Goal: Transaction & Acquisition: Purchase product/service

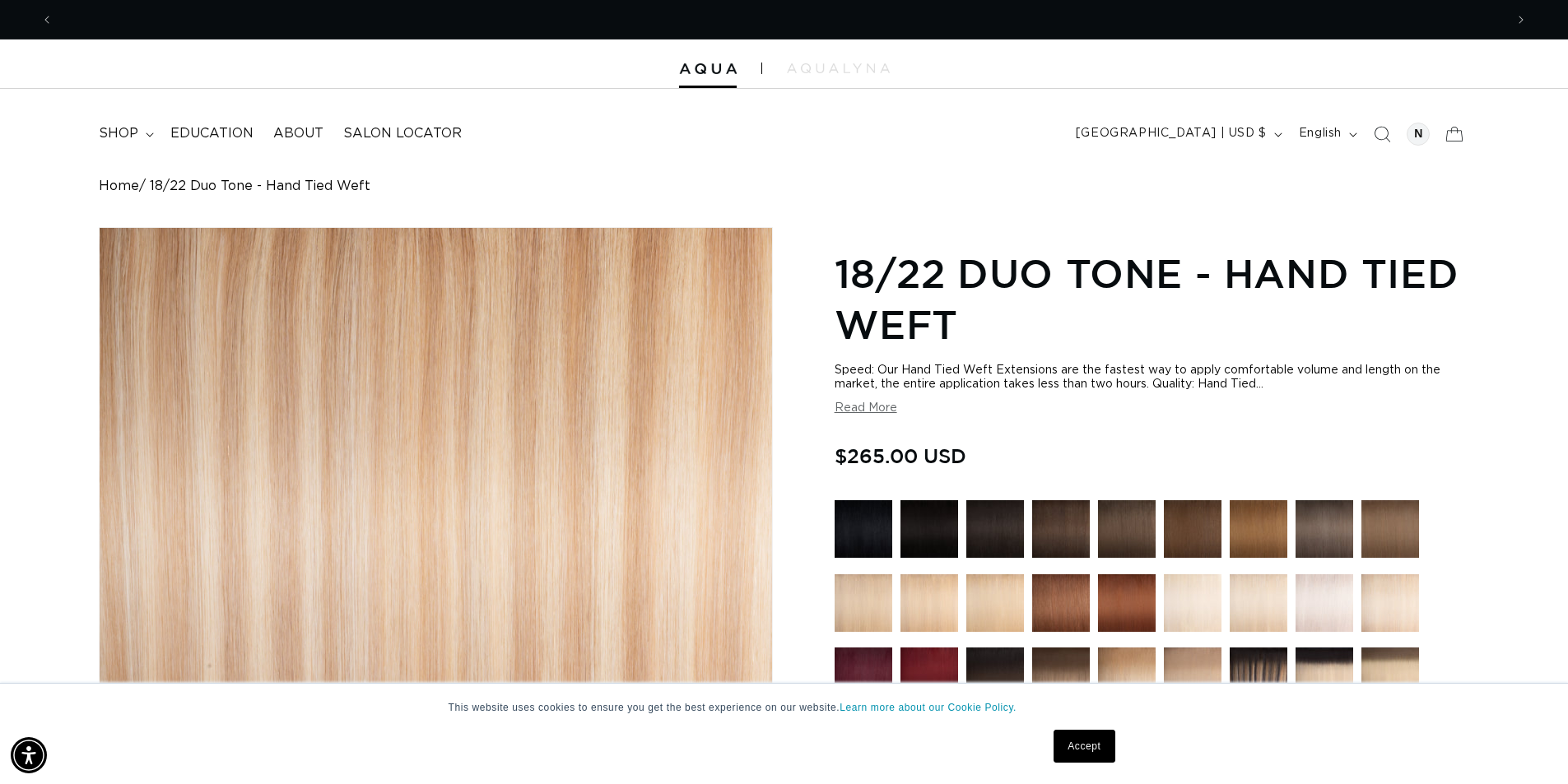
scroll to position [0, 1451]
click at [123, 125] on span "shop" at bounding box center [119, 133] width 40 height 17
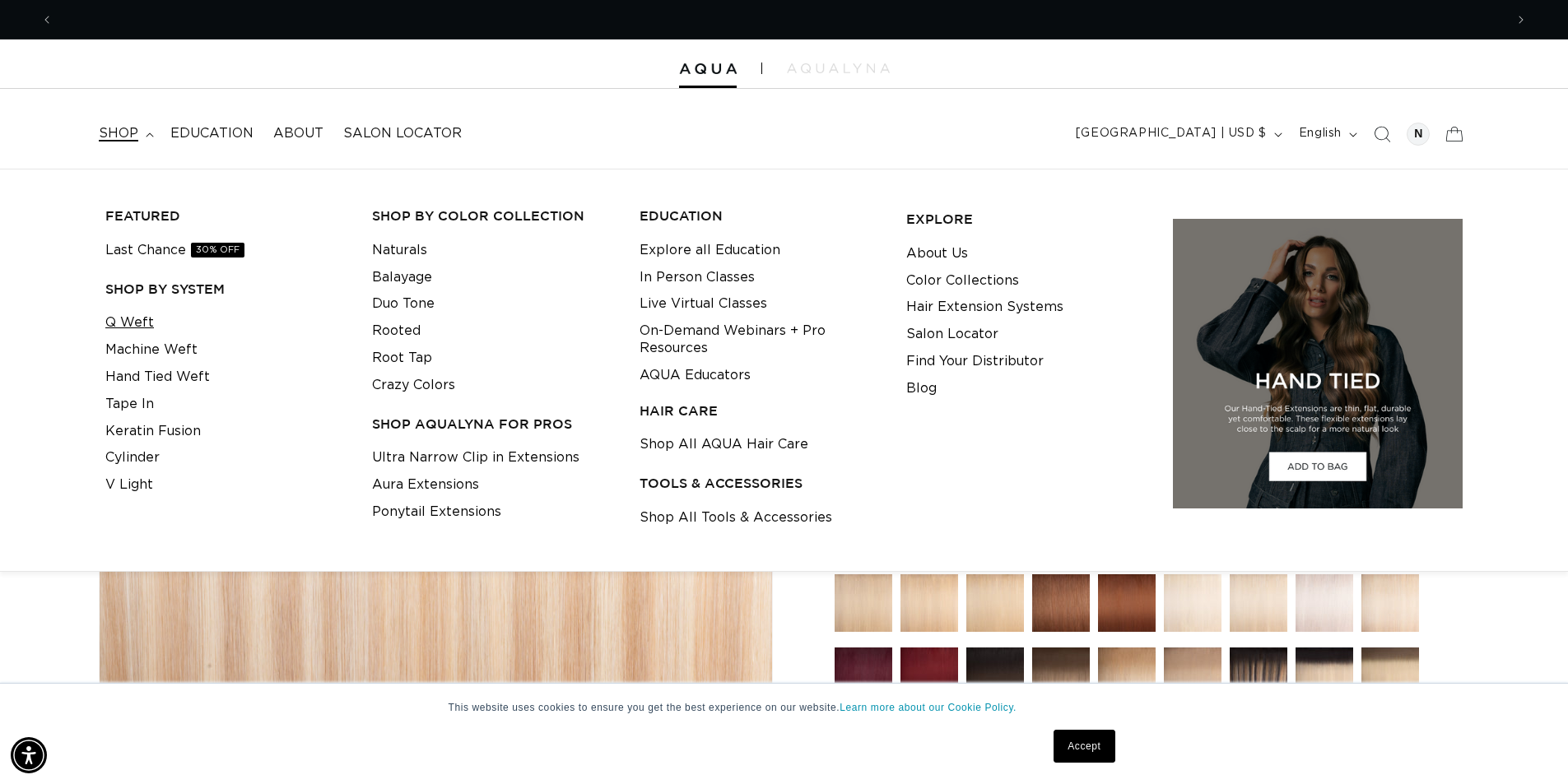
click at [129, 327] on link "Q Weft" at bounding box center [129, 323] width 48 height 27
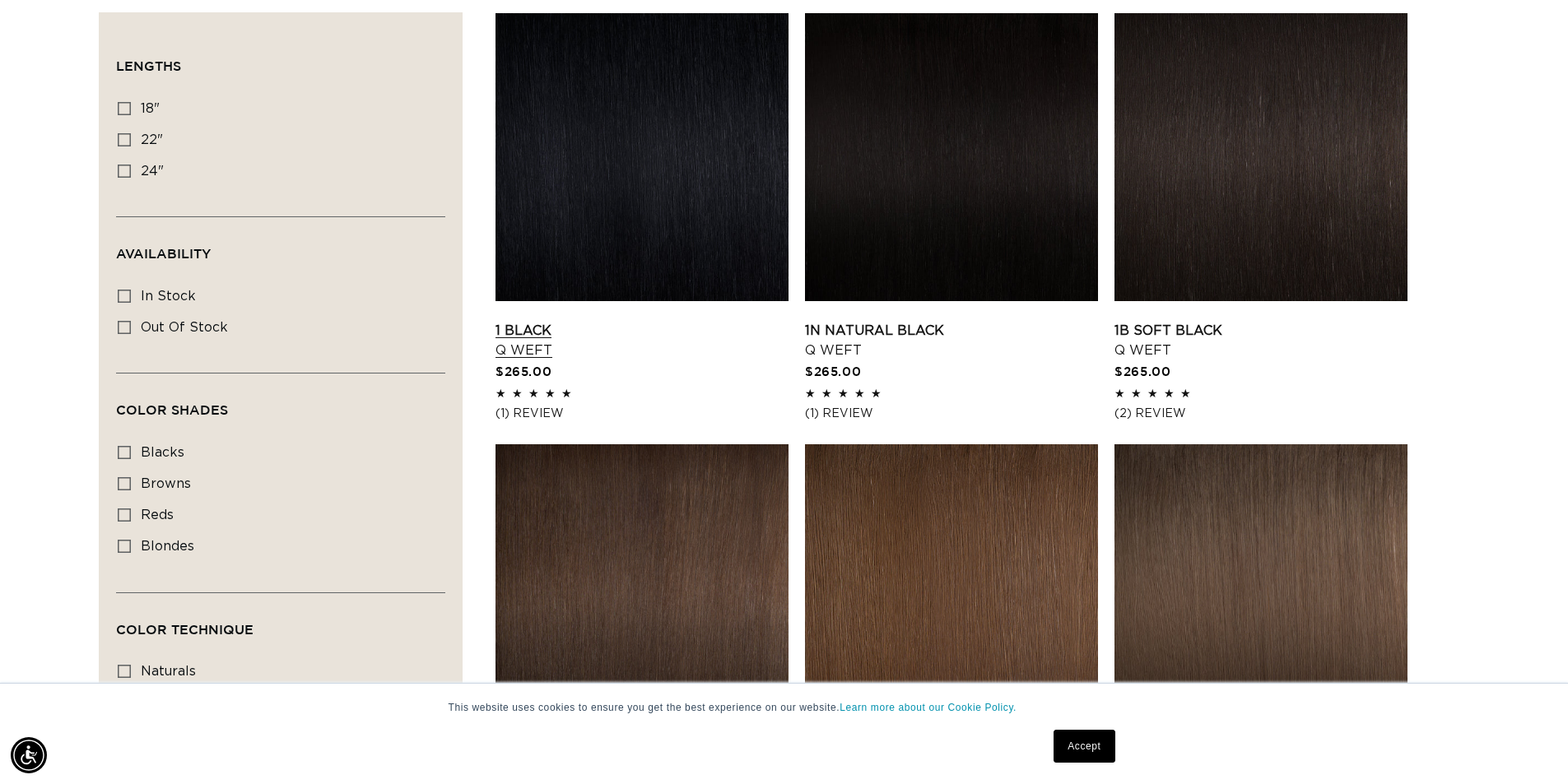
scroll to position [0, 2902]
click at [131, 103] on label "18" 18" (5 products)" at bounding box center [276, 109] width 316 height 31
click at [131, 103] on input "18" 18" (5 products)" at bounding box center [124, 108] width 14 height 14
checkbox input "true"
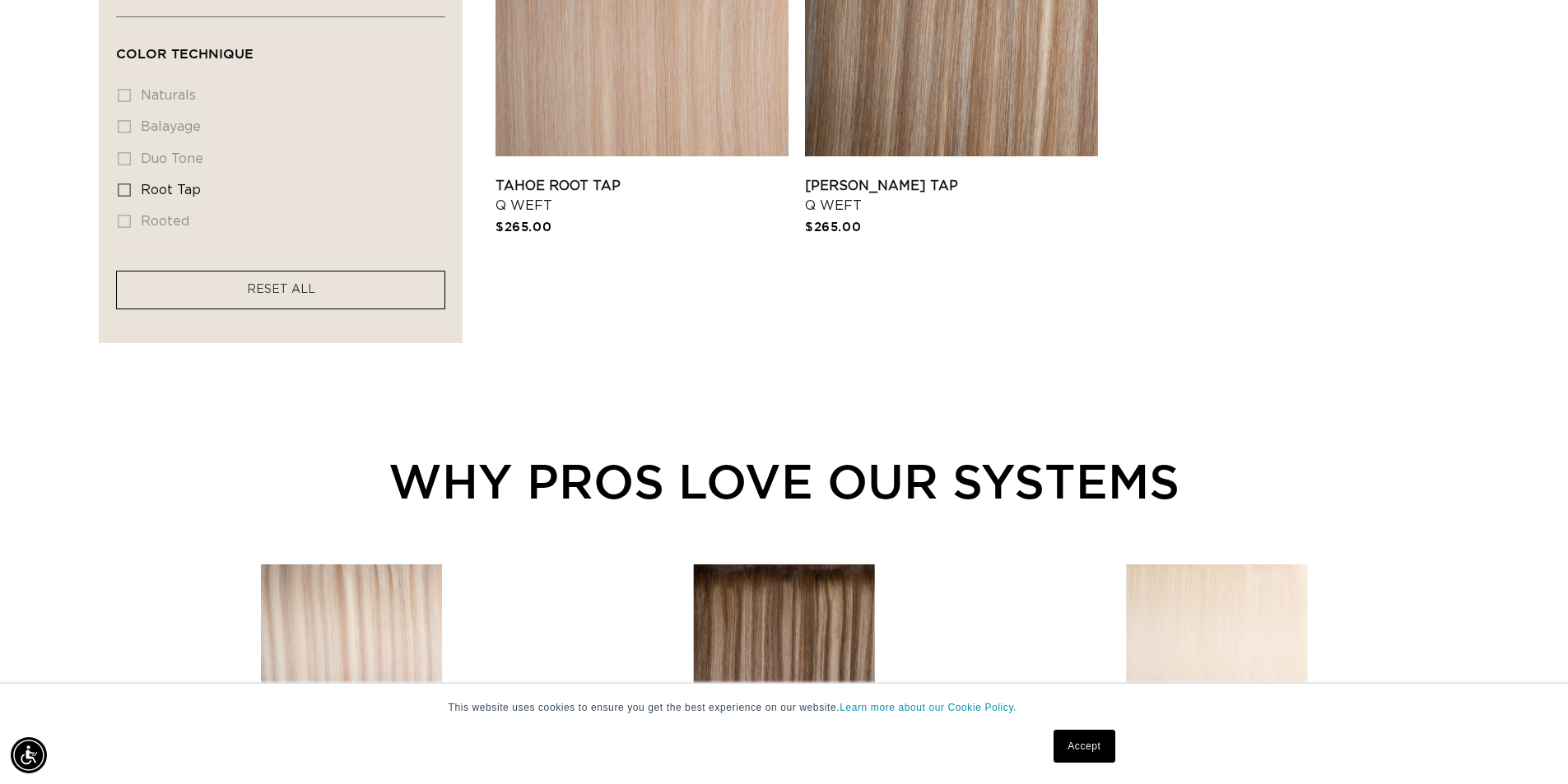
click at [1091, 744] on link "Accept" at bounding box center [1083, 746] width 61 height 33
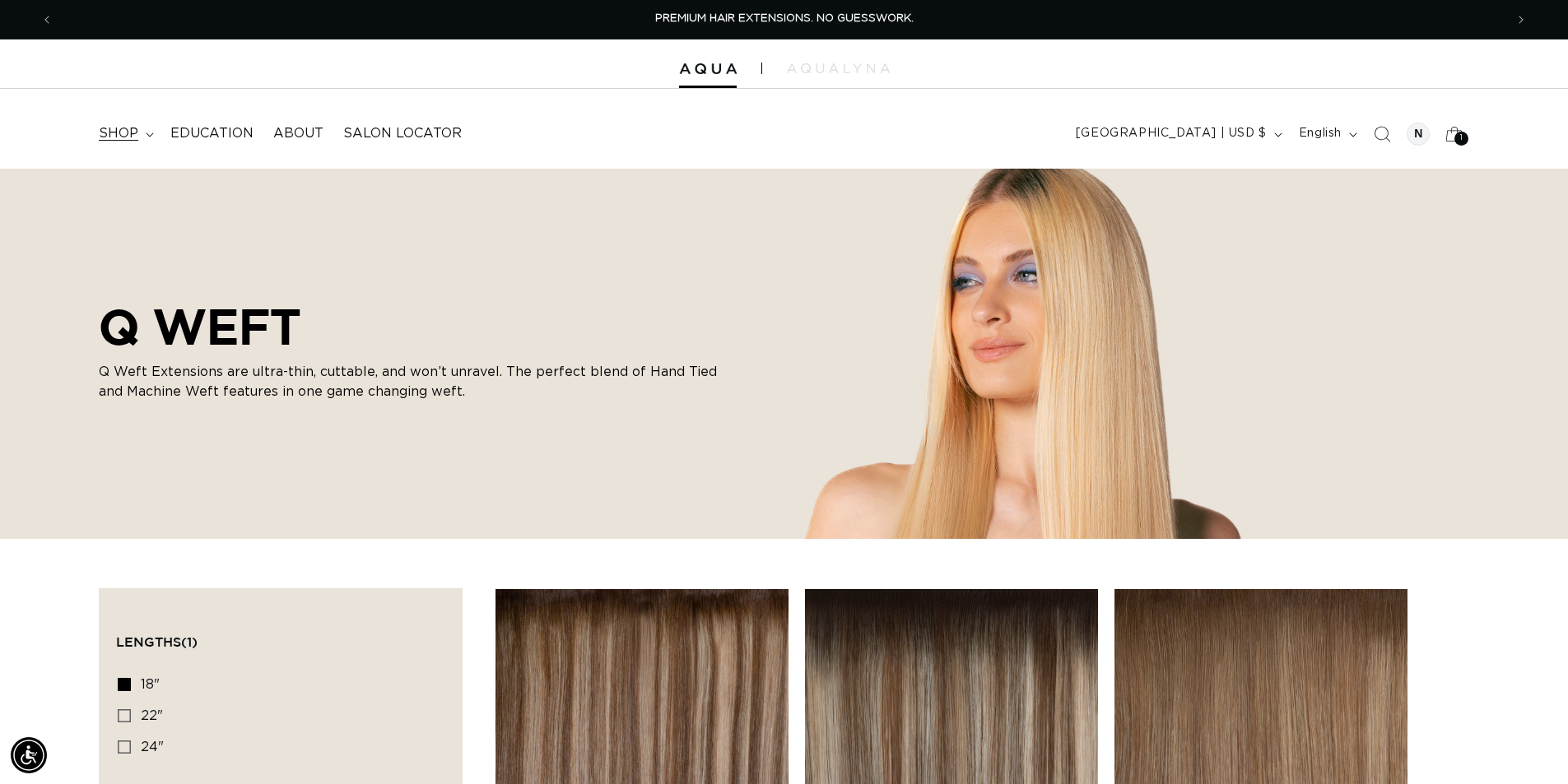
click at [120, 135] on span "shop" at bounding box center [119, 133] width 40 height 17
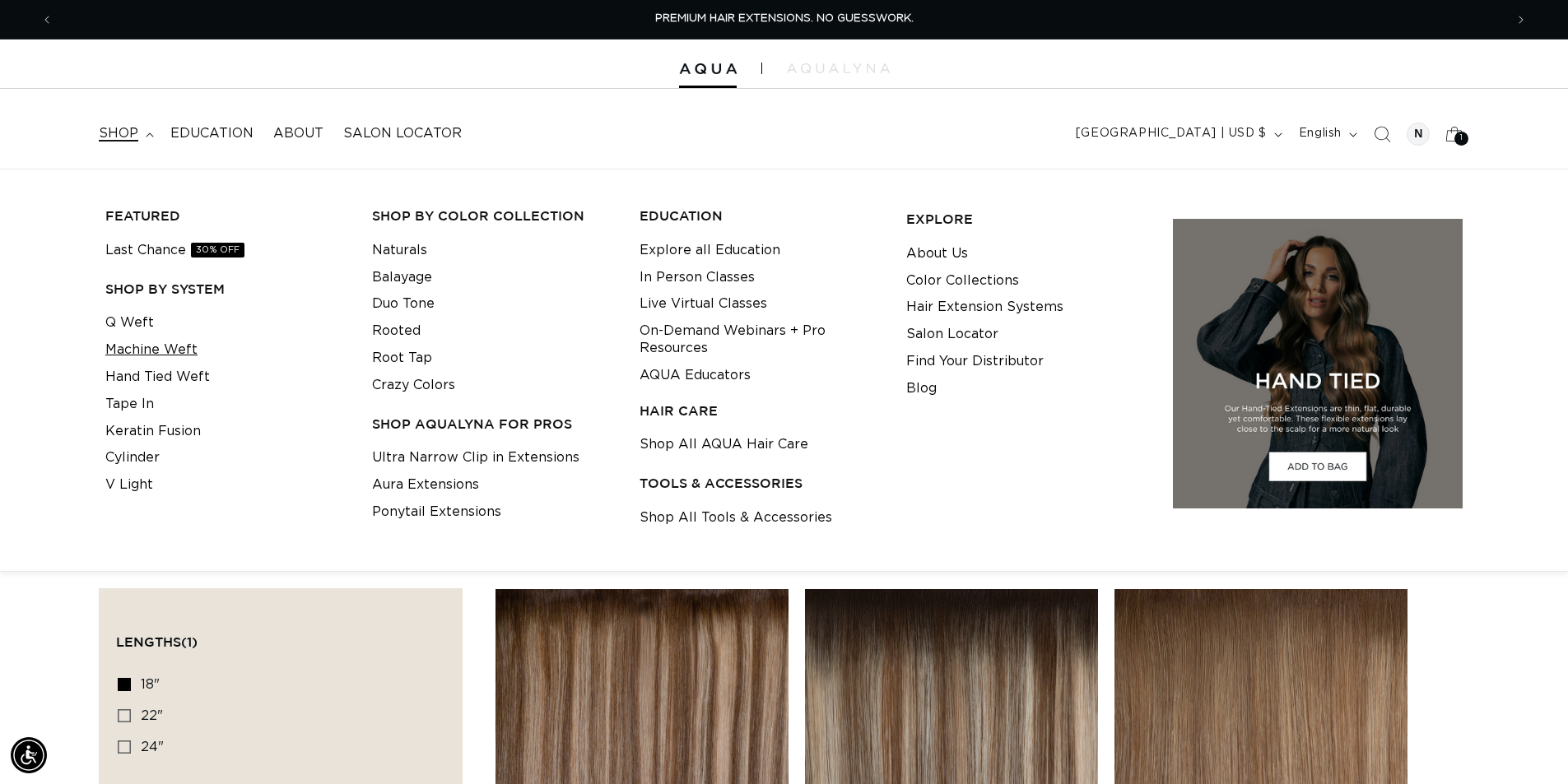
click at [143, 348] on link "Machine Weft" at bounding box center [152, 350] width 93 height 27
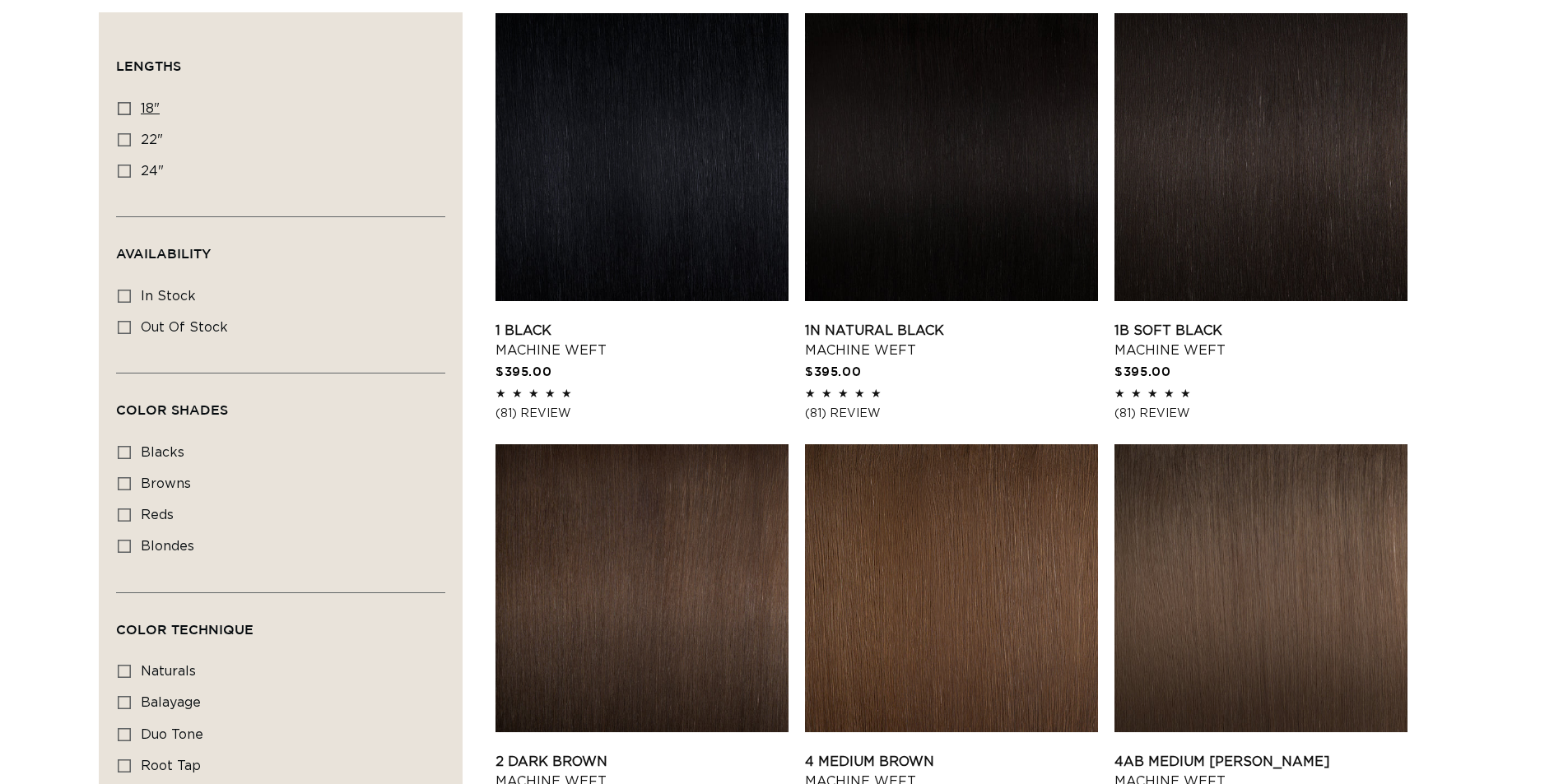
click at [127, 109] on icon at bounding box center [124, 108] width 14 height 14
click at [127, 109] on input "18" 18" (41 products)" at bounding box center [124, 108] width 14 height 14
checkbox input "true"
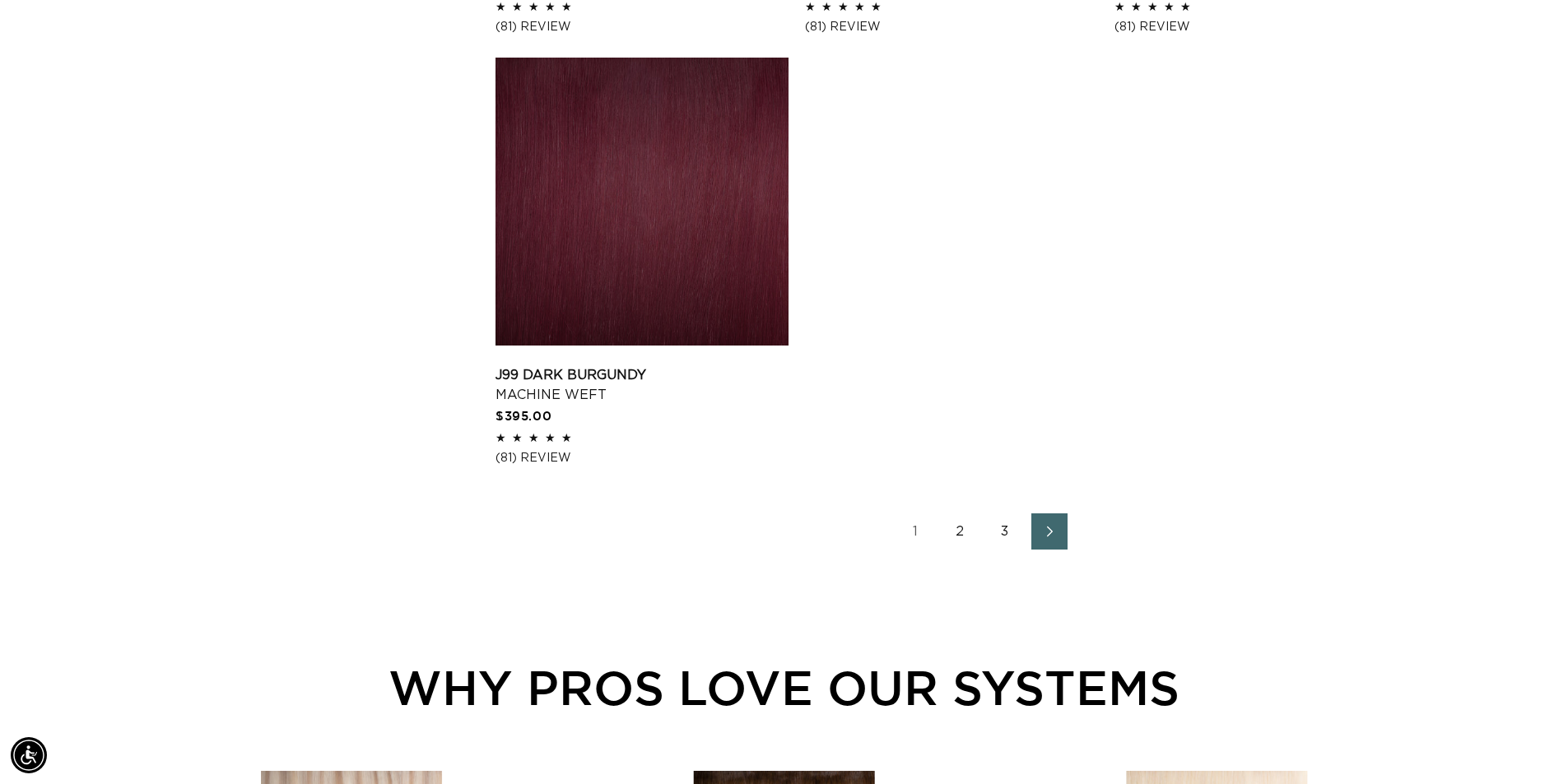
click at [1042, 525] on icon "Next page" at bounding box center [1050, 531] width 22 height 12
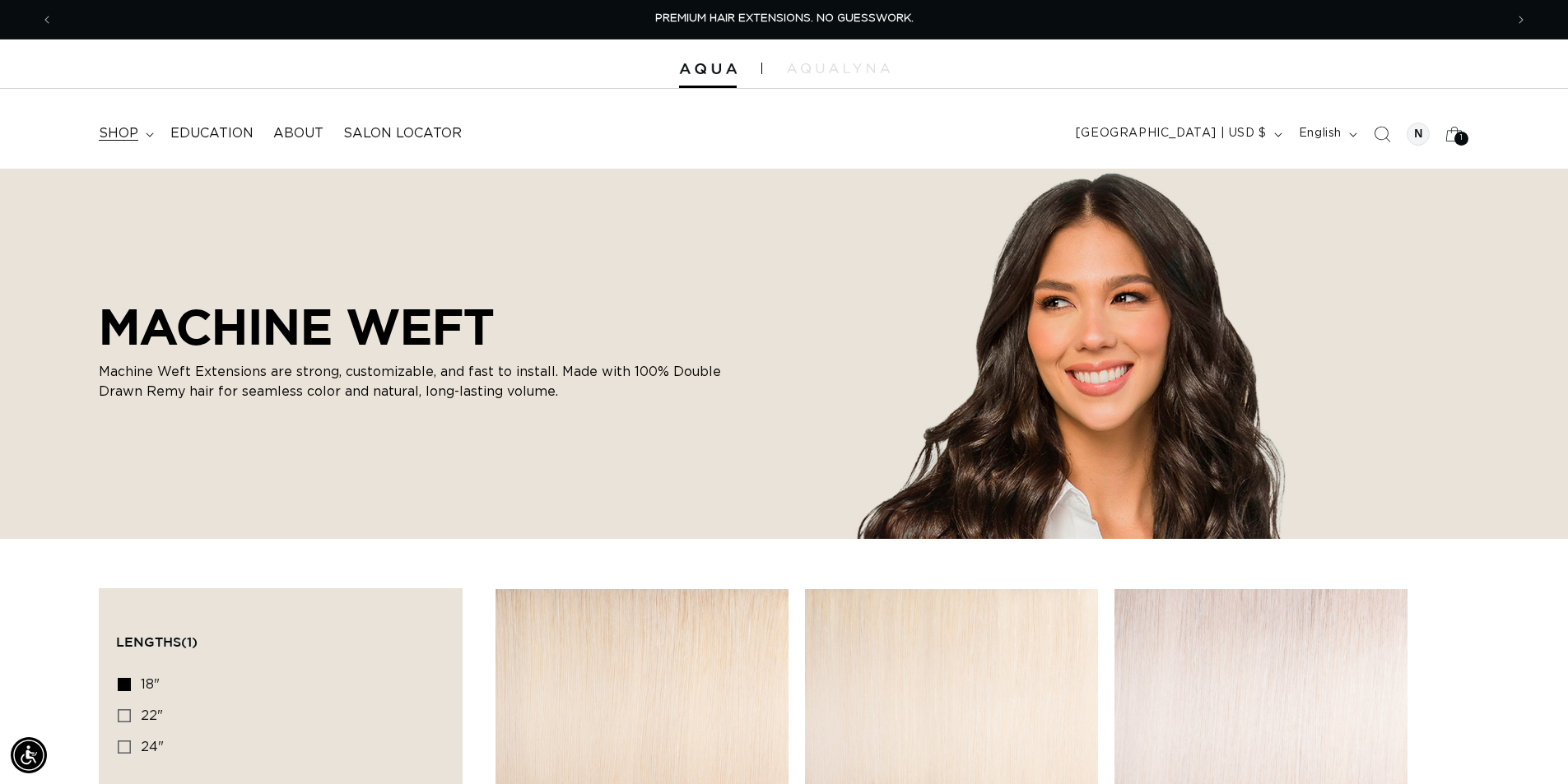
click at [132, 138] on span "shop" at bounding box center [119, 133] width 40 height 17
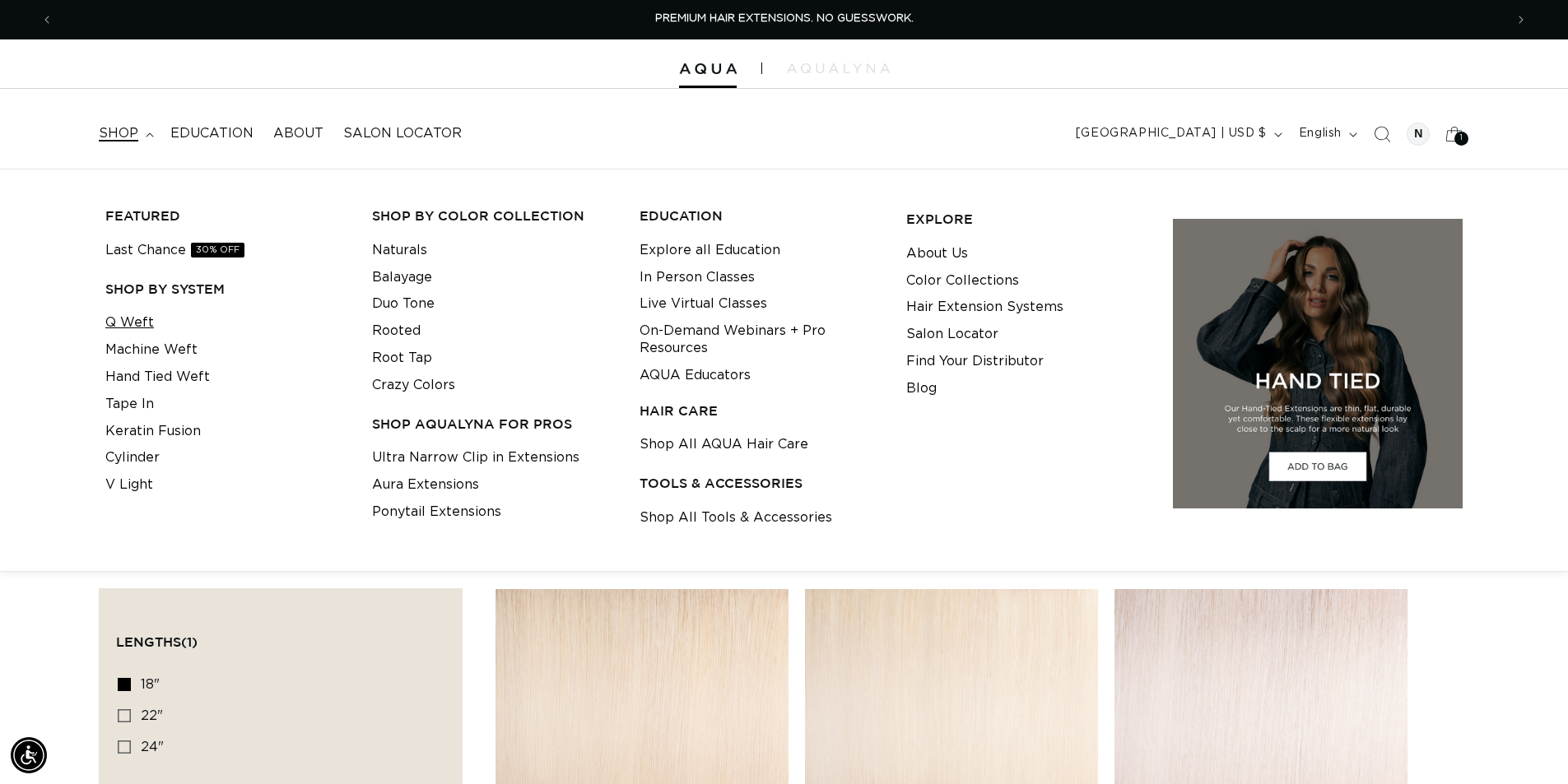
click at [133, 318] on link "Q Weft" at bounding box center [129, 323] width 48 height 27
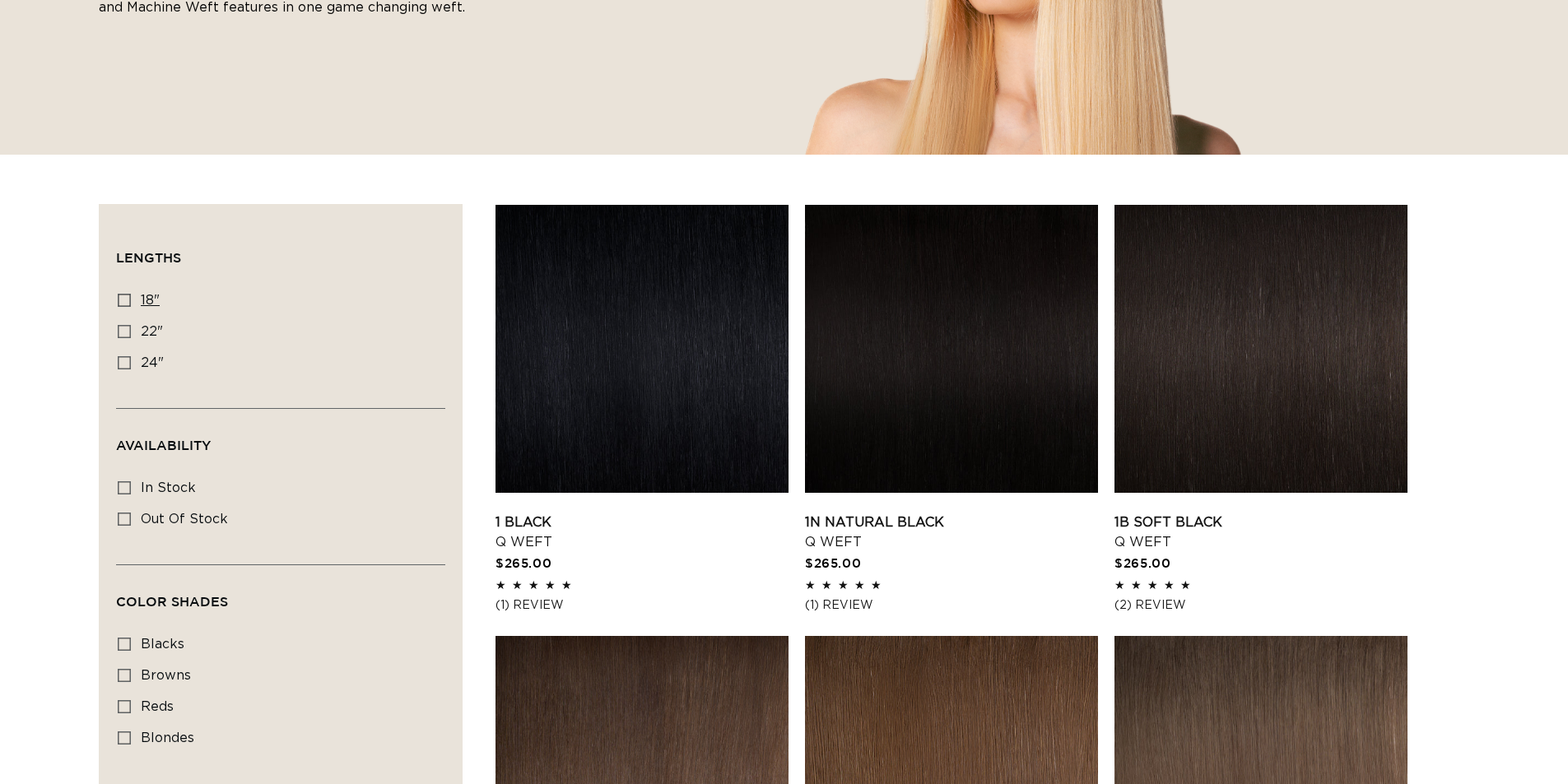
scroll to position [384, 0]
click at [130, 299] on icon at bounding box center [124, 300] width 14 height 14
click at [130, 299] on input "18" 18" (5 products)" at bounding box center [124, 300] width 14 height 14
checkbox input "true"
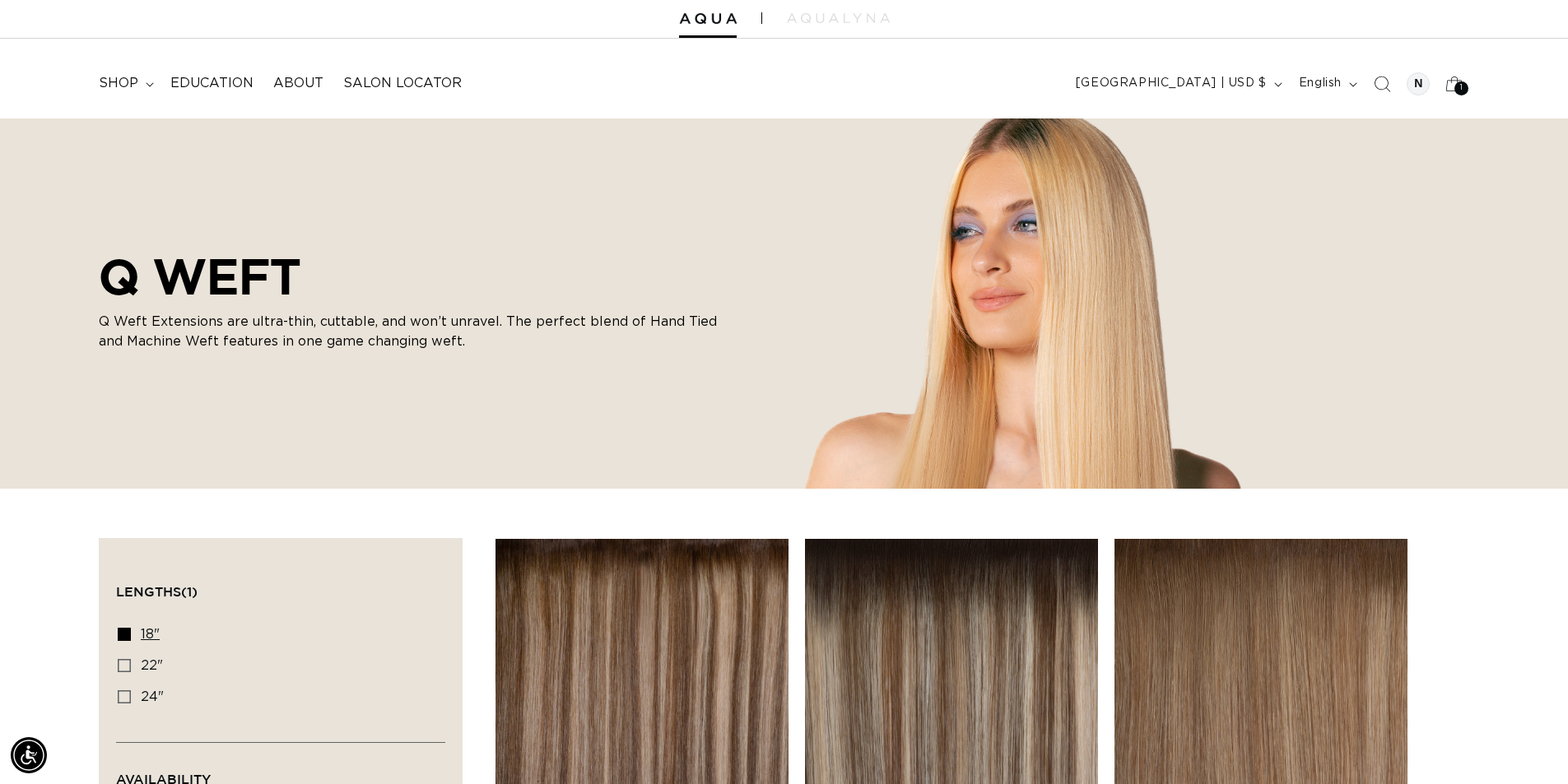
click at [122, 632] on icon at bounding box center [124, 634] width 14 height 14
click at [122, 632] on input "18" 18" (5 products)" at bounding box center [124, 634] width 14 height 14
checkbox input "false"
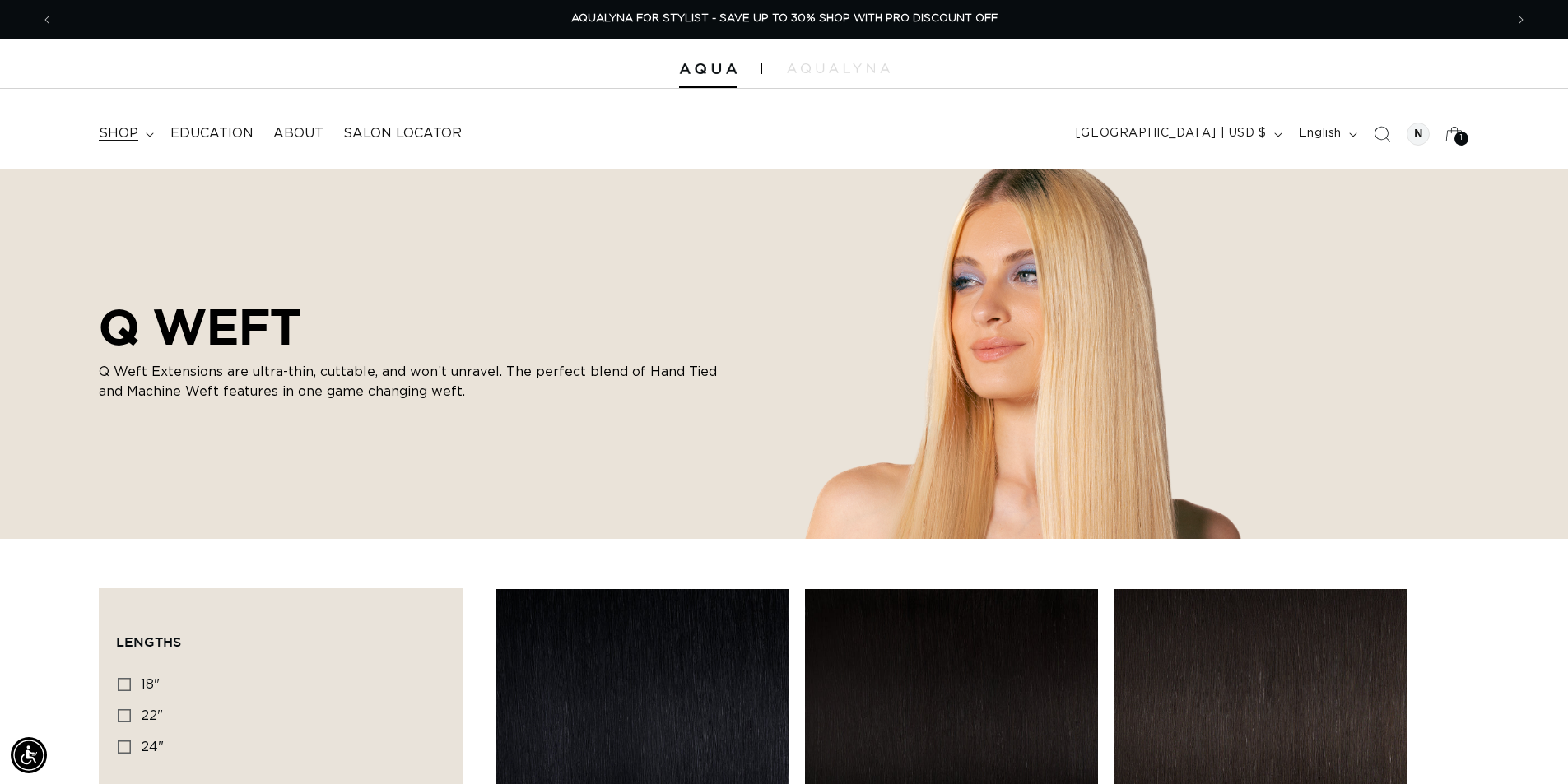
click at [132, 133] on span "shop" at bounding box center [119, 133] width 40 height 17
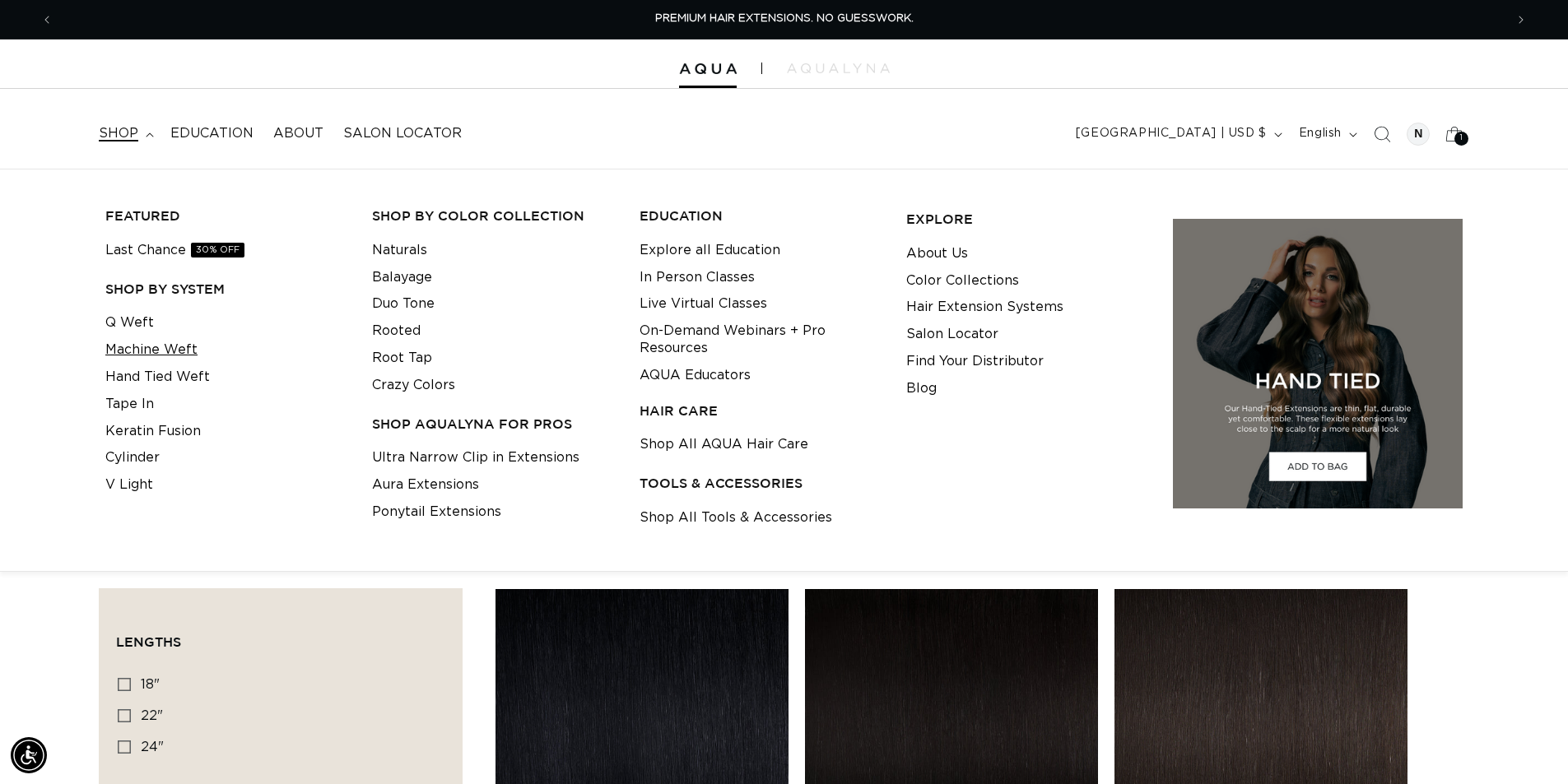
click at [148, 352] on link "Machine Weft" at bounding box center [152, 350] width 93 height 27
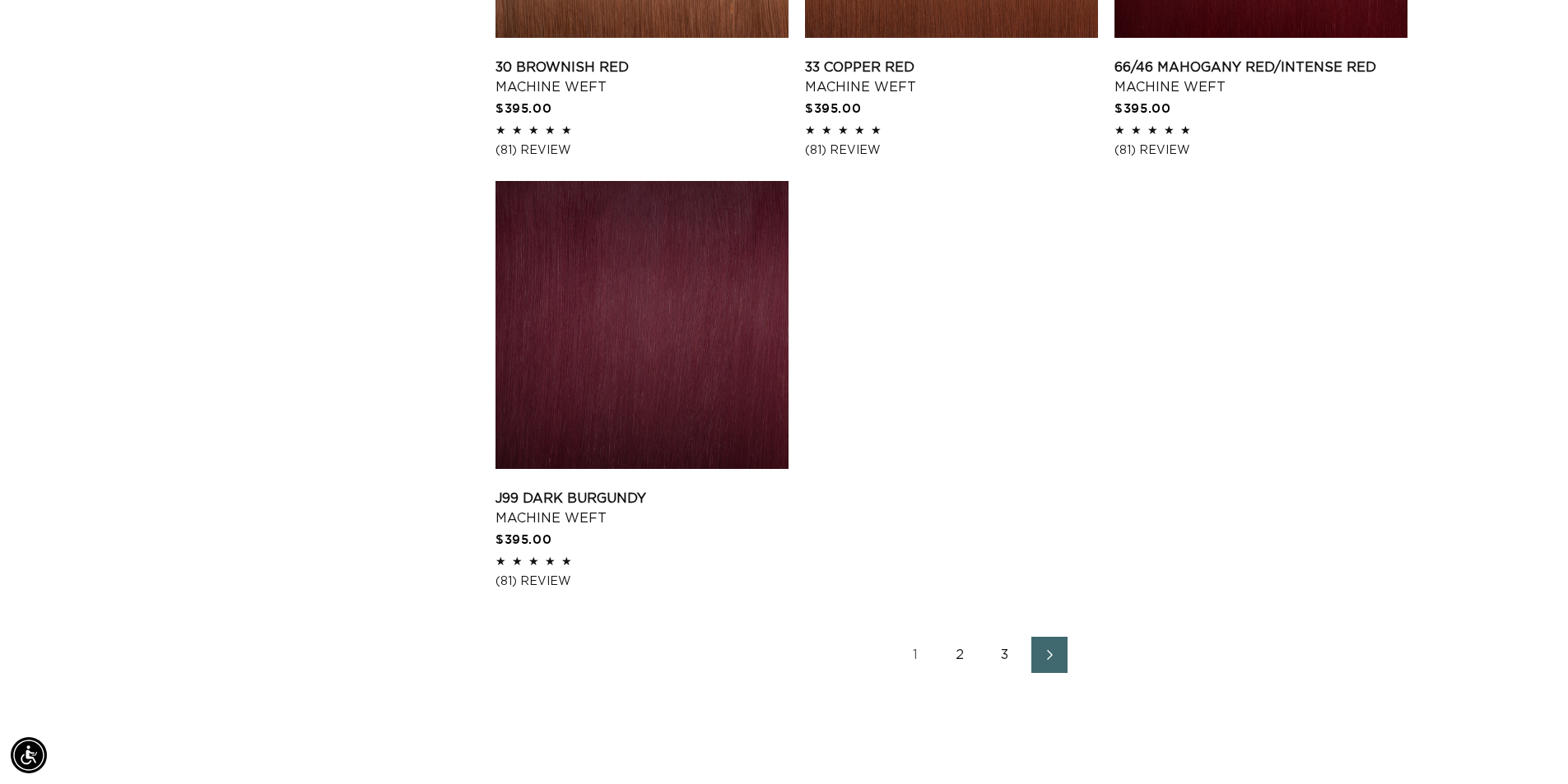
scroll to position [2687, 0]
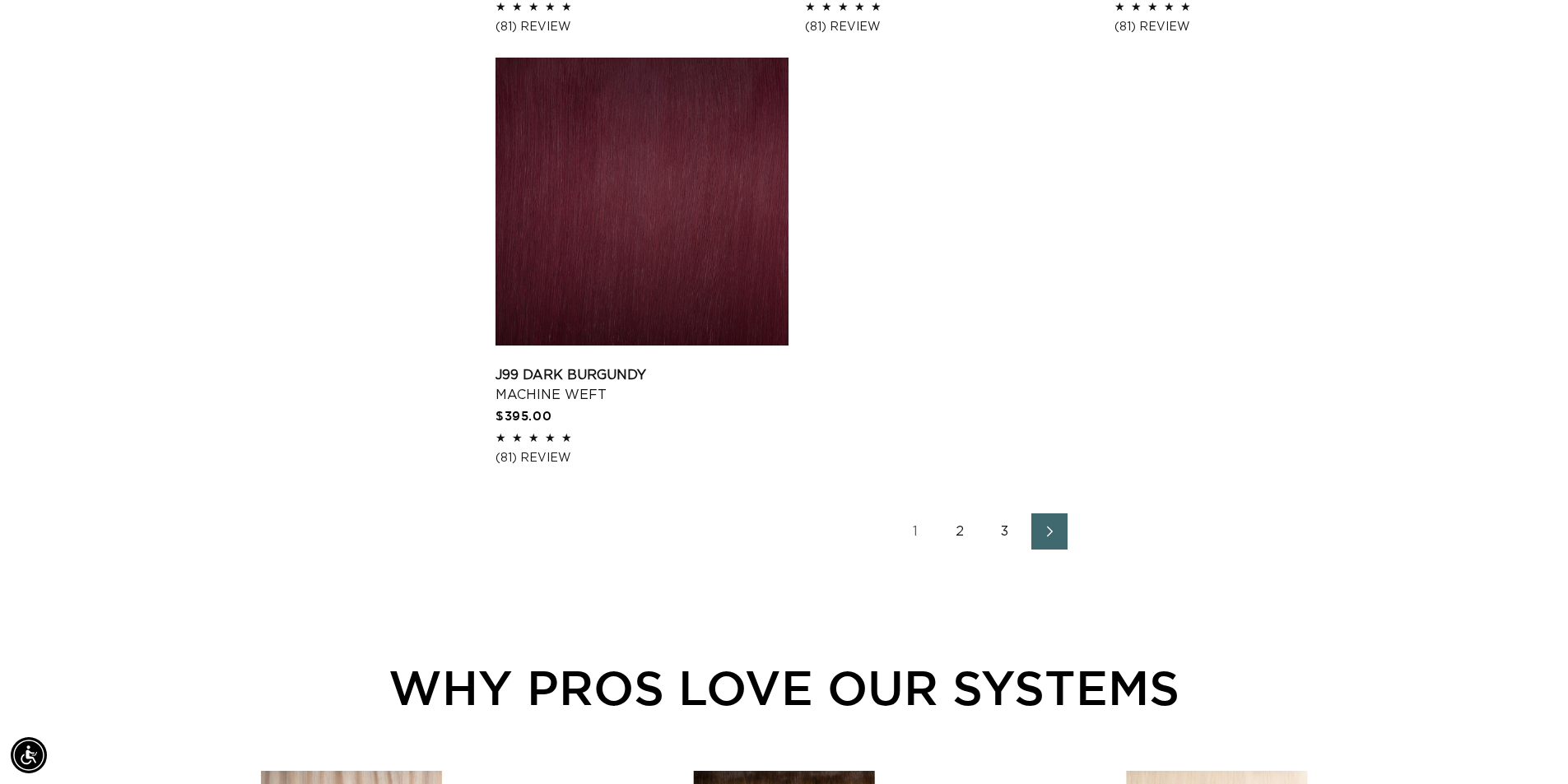
click at [1046, 541] on span "Next page" at bounding box center [1049, 532] width 11 height 20
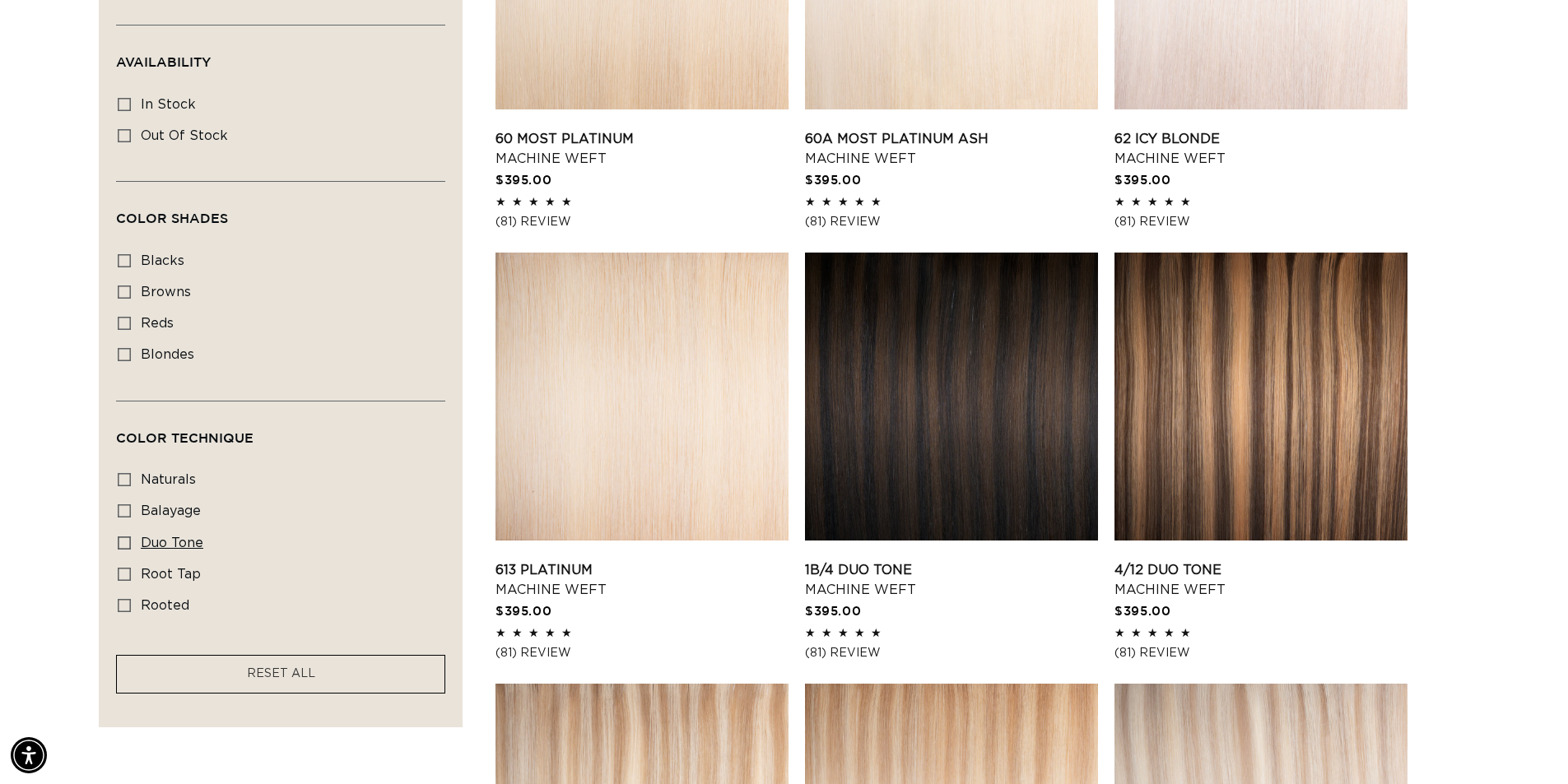
click at [122, 541] on icon at bounding box center [124, 543] width 14 height 14
click at [122, 541] on input "duo tone duo tone (5 products)" at bounding box center [124, 543] width 14 height 14
checkbox input "true"
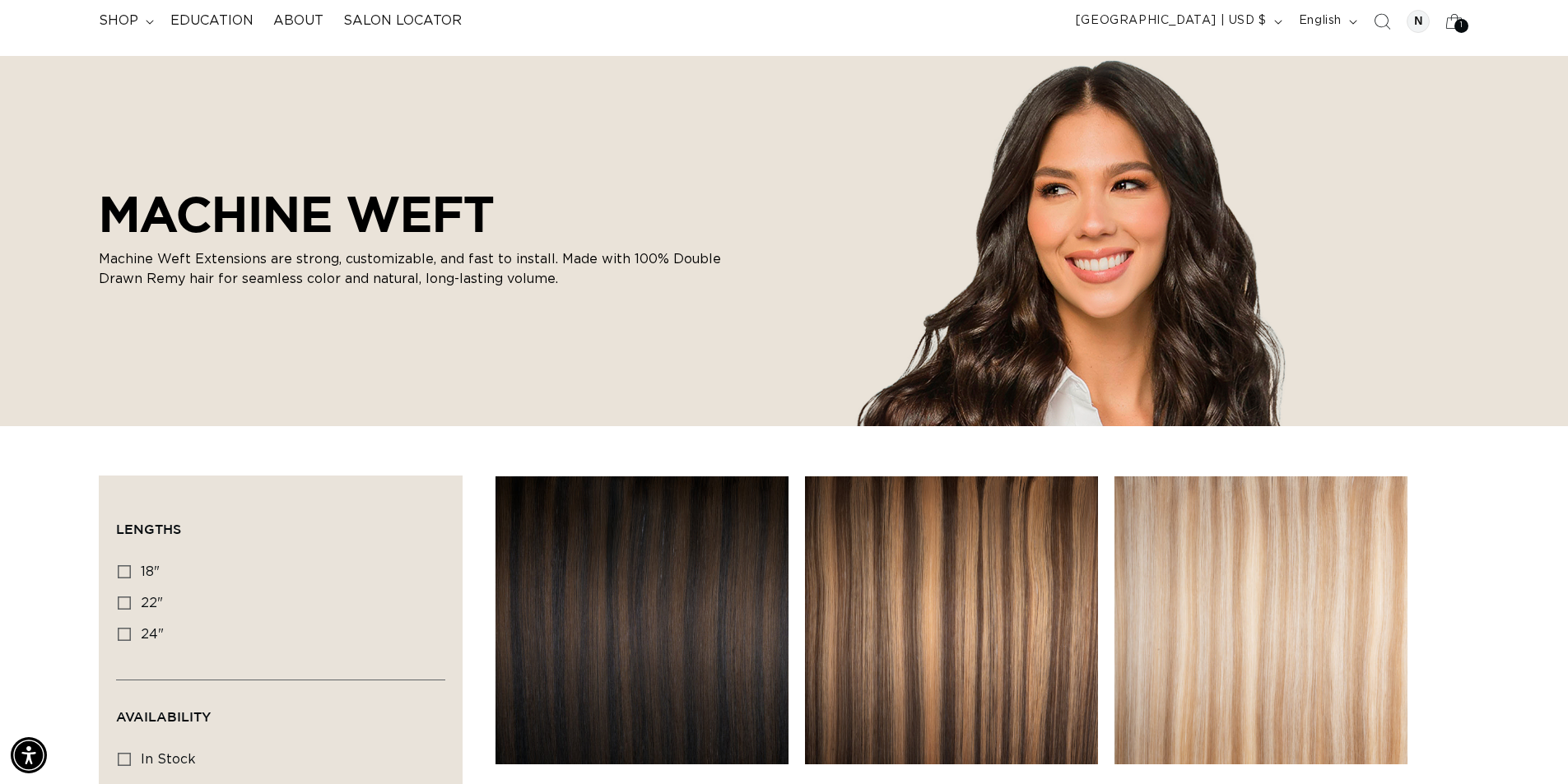
scroll to position [384, 0]
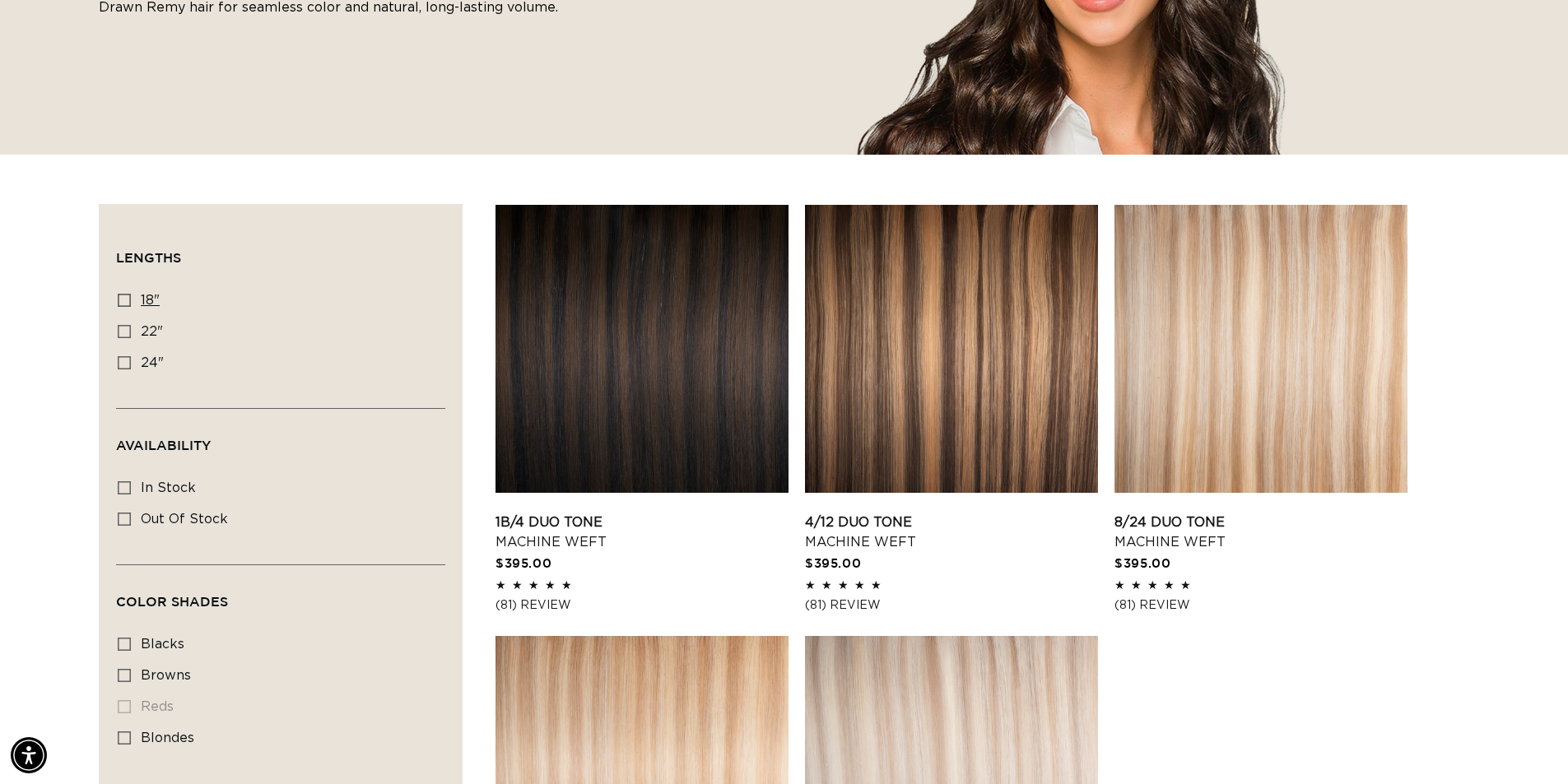
click at [119, 300] on rect at bounding box center [124, 300] width 12 height 12
click at [119, 300] on input "18" 18" (5 products)" at bounding box center [124, 300] width 14 height 14
checkbox input "true"
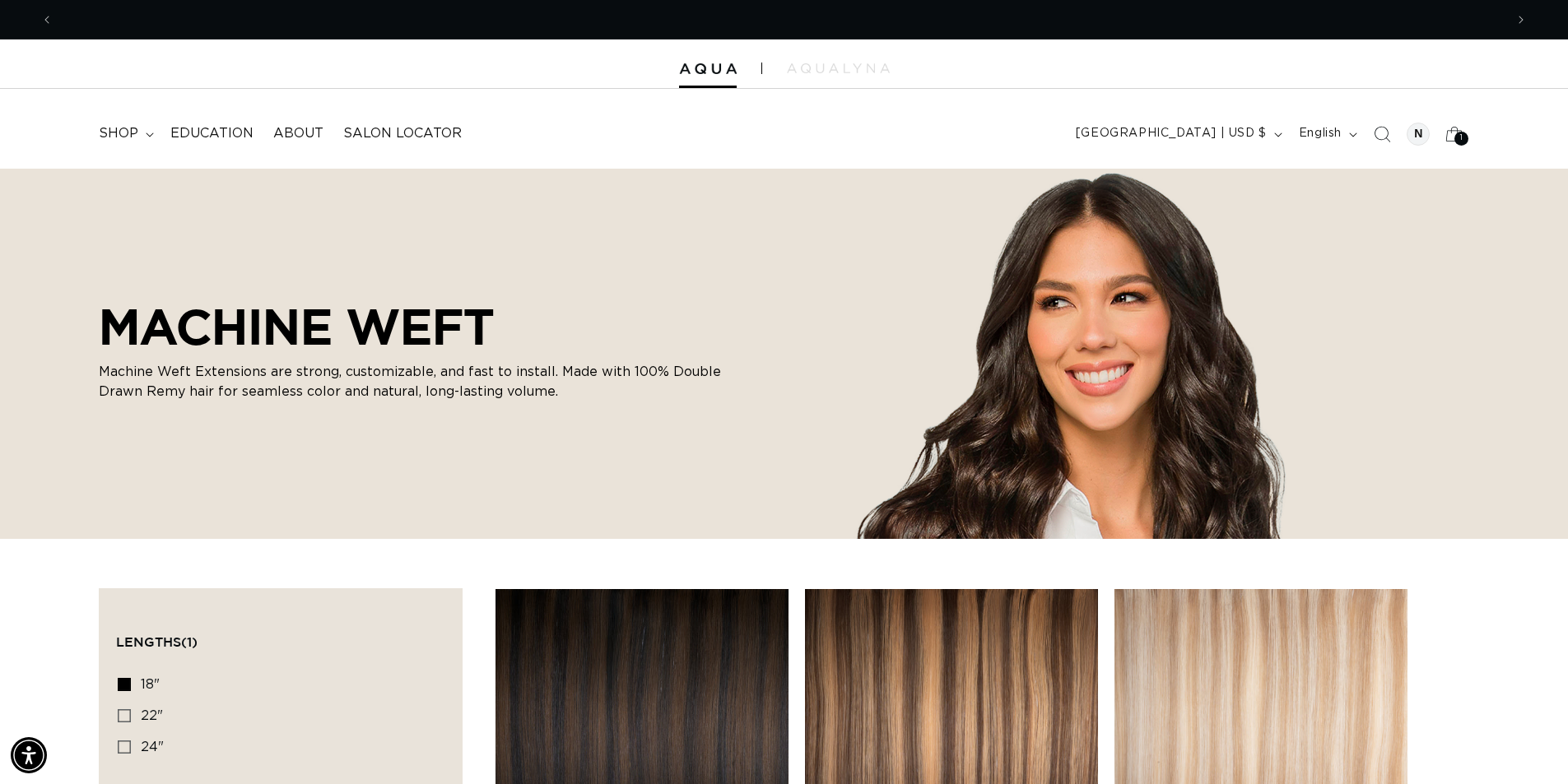
scroll to position [0, 1451]
click at [124, 132] on span "shop" at bounding box center [119, 133] width 40 height 17
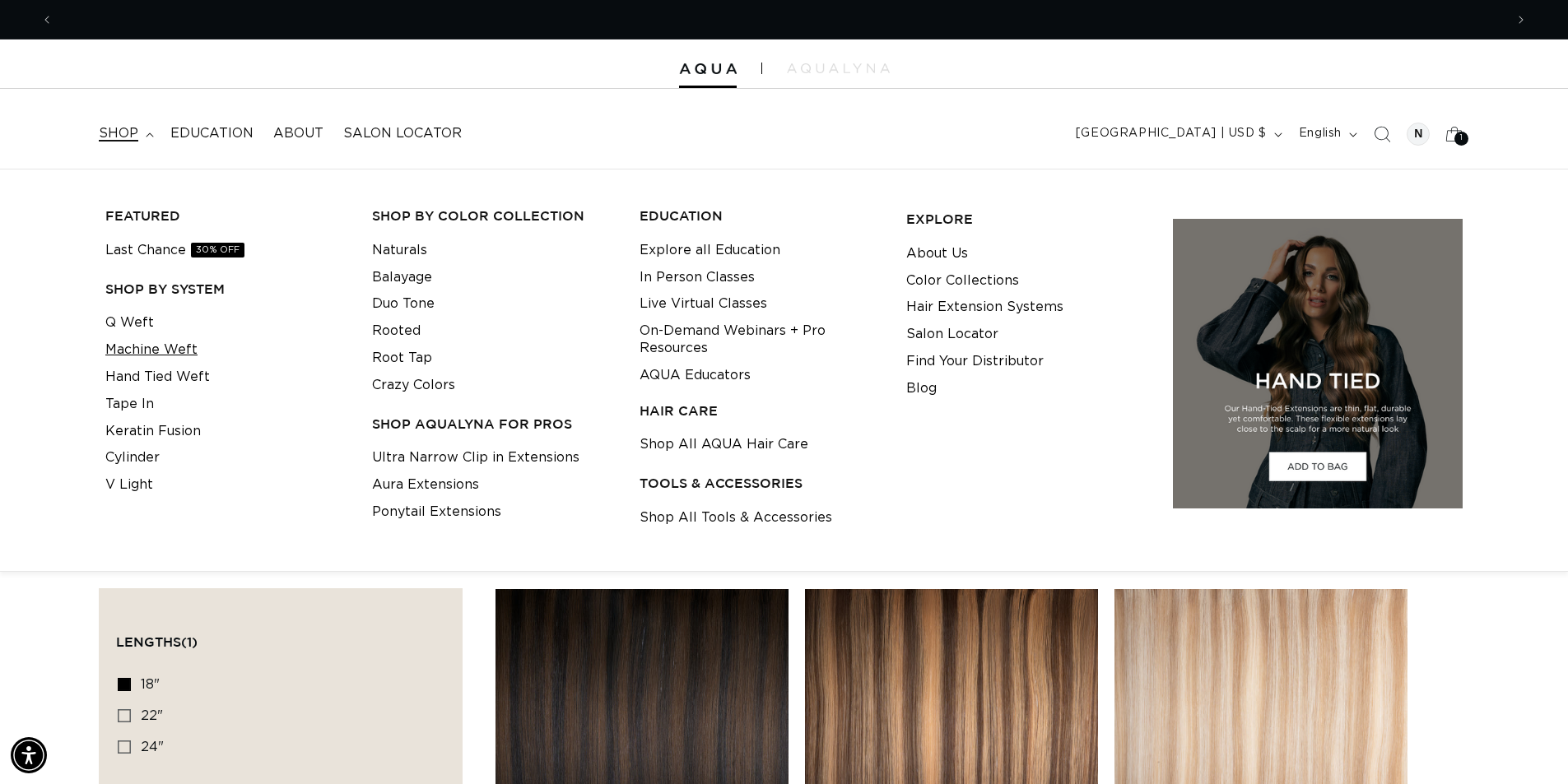
scroll to position [0, 2902]
click at [122, 320] on link "Q Weft" at bounding box center [129, 323] width 48 height 27
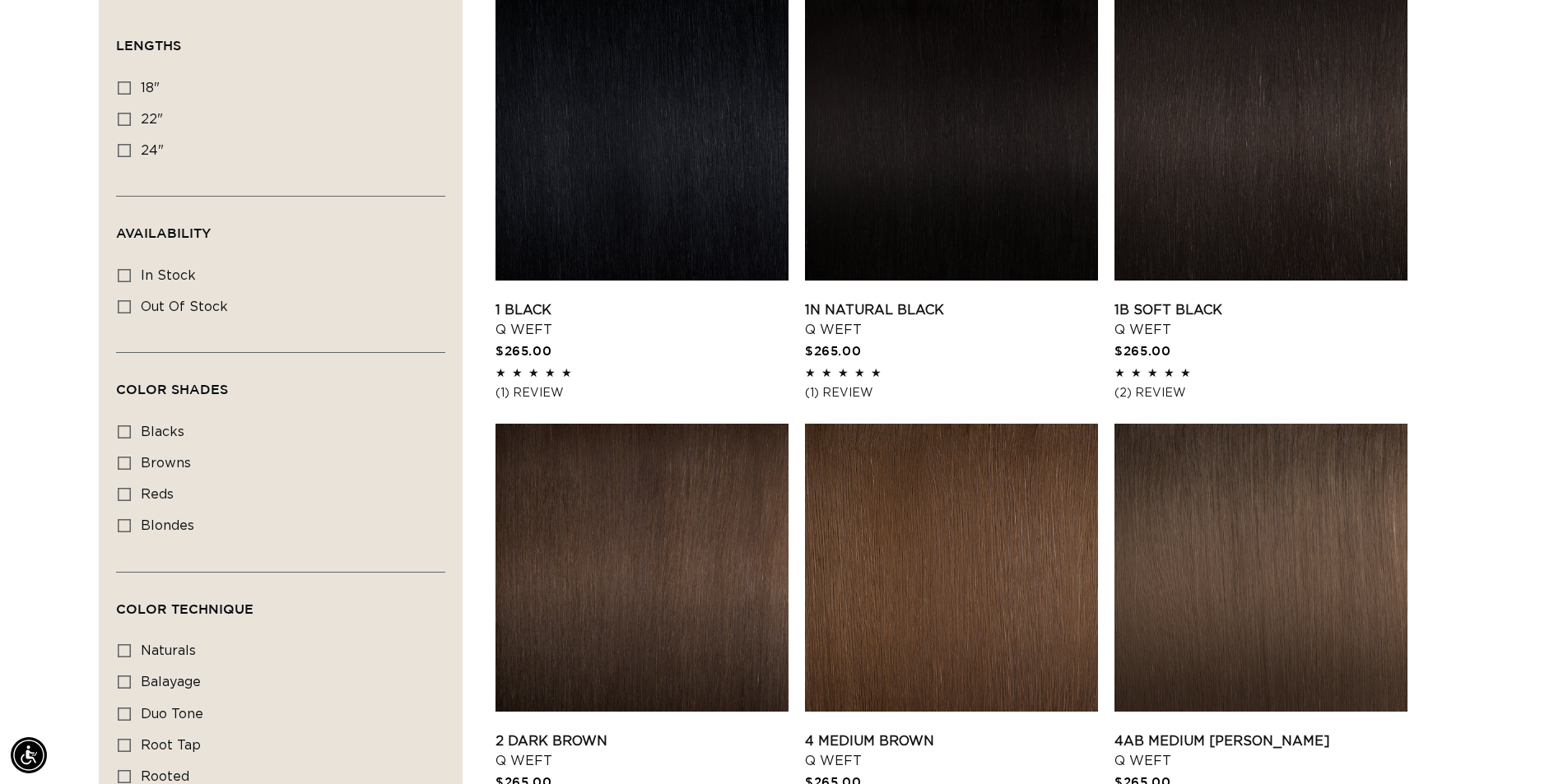
scroll to position [768, 0]
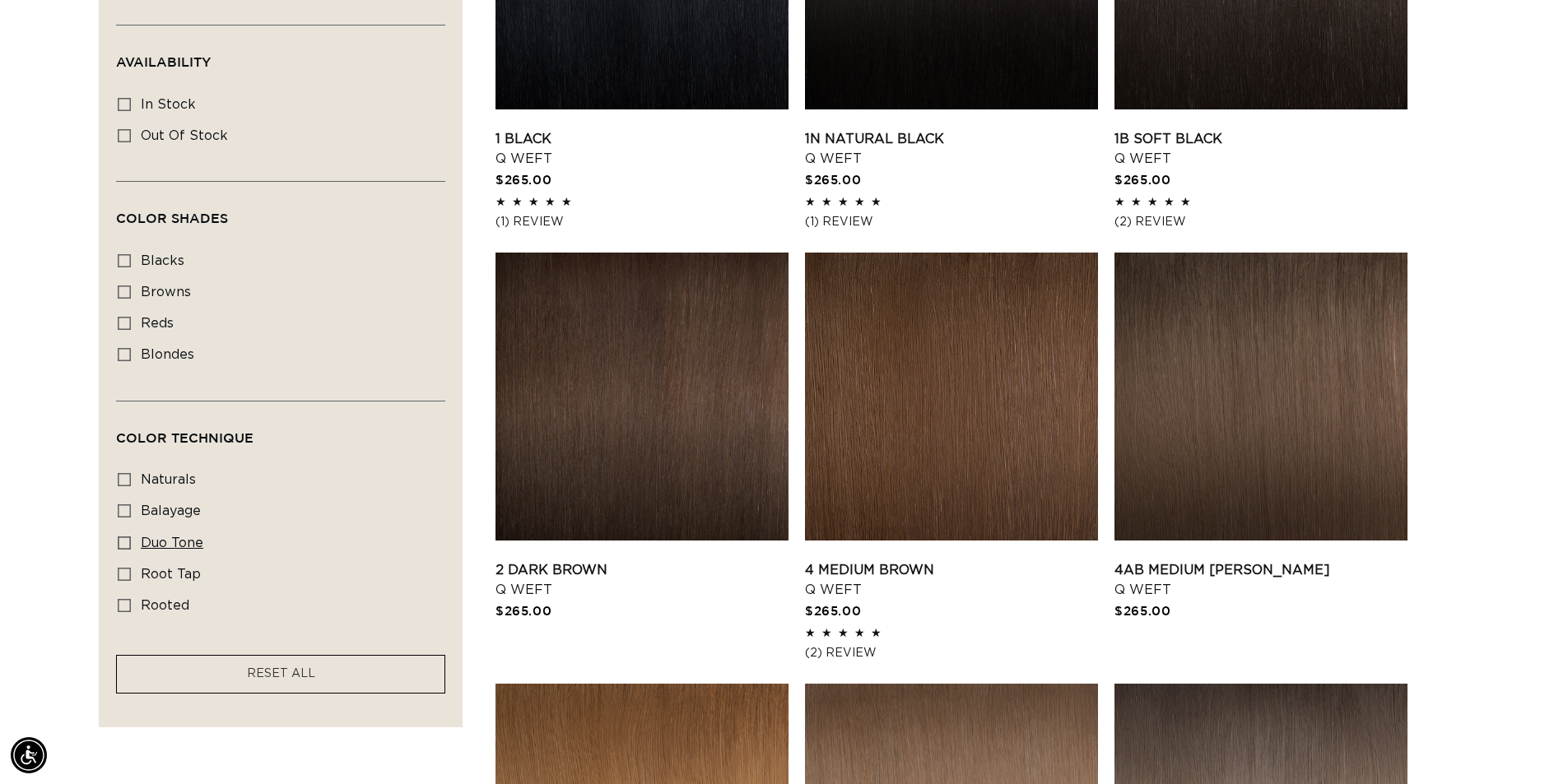
click at [122, 541] on icon at bounding box center [124, 543] width 14 height 14
click at [122, 541] on input "duo tone duo tone (5 products)" at bounding box center [124, 543] width 14 height 14
checkbox input "true"
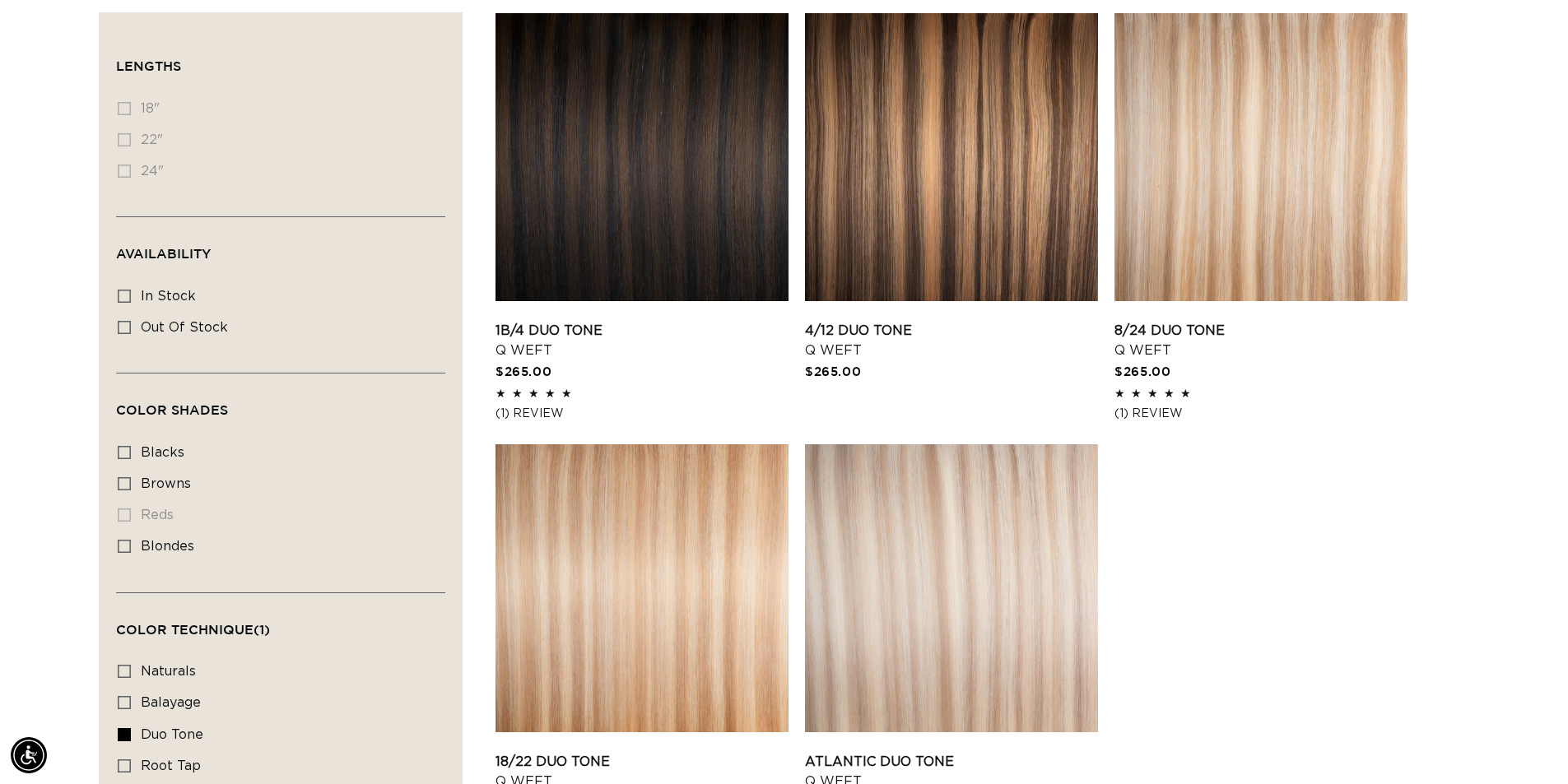
scroll to position [0, 2902]
click at [152, 105] on li "18" 18" (0 products)" at bounding box center [276, 109] width 316 height 31
drag, startPoint x: 137, startPoint y: 106, endPoint x: 126, endPoint y: 152, distance: 47.3
click at [127, 128] on ul "18" 18" (0 products) 22" 22" (0 products) 24" 24" (0 products)" at bounding box center [276, 141] width 316 height 94
drag, startPoint x: 134, startPoint y: 155, endPoint x: 620, endPoint y: 307, distance: 509.2
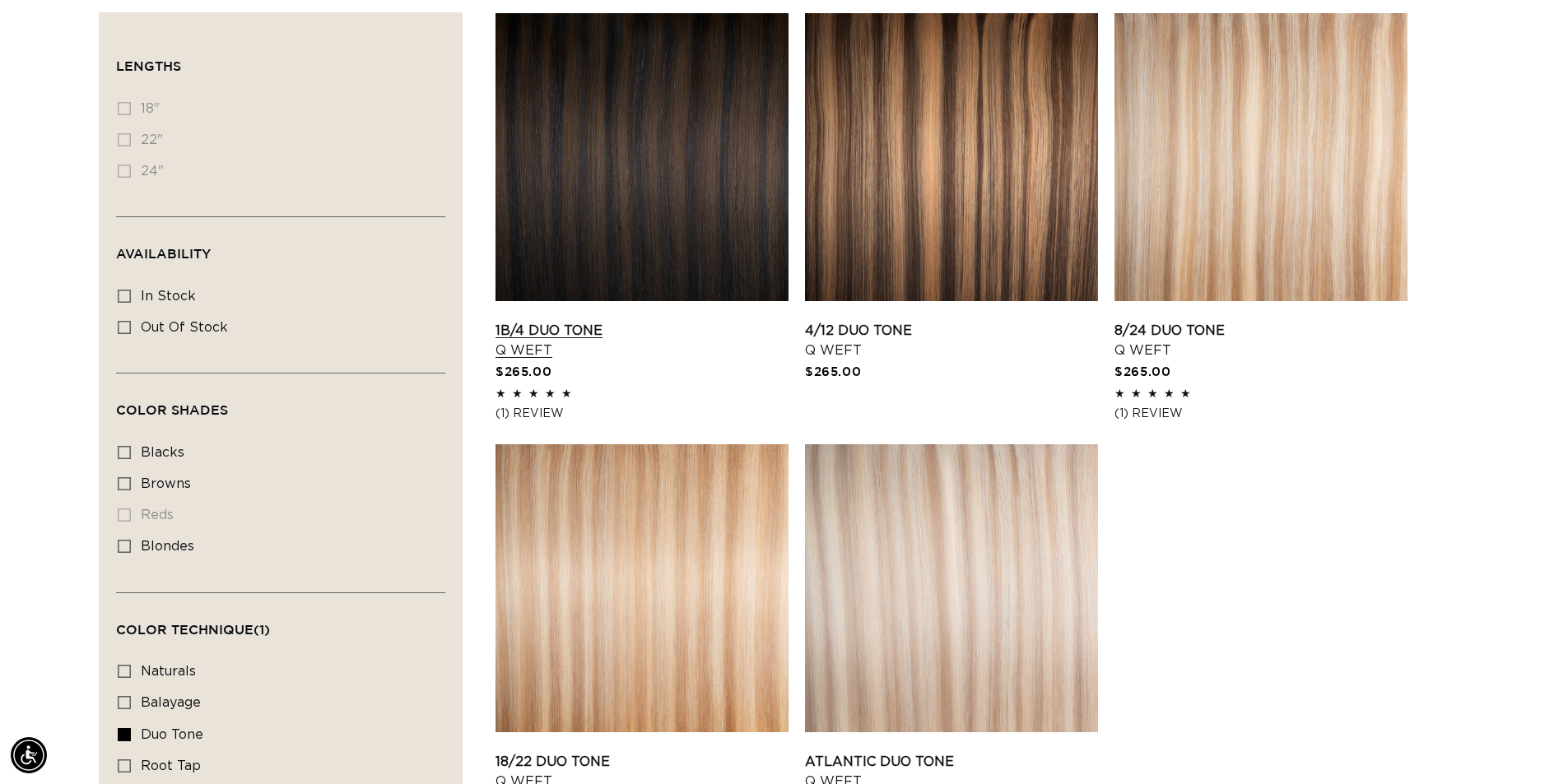
click at [187, 187] on li "24" 24" (0 products)" at bounding box center [276, 172] width 316 height 31
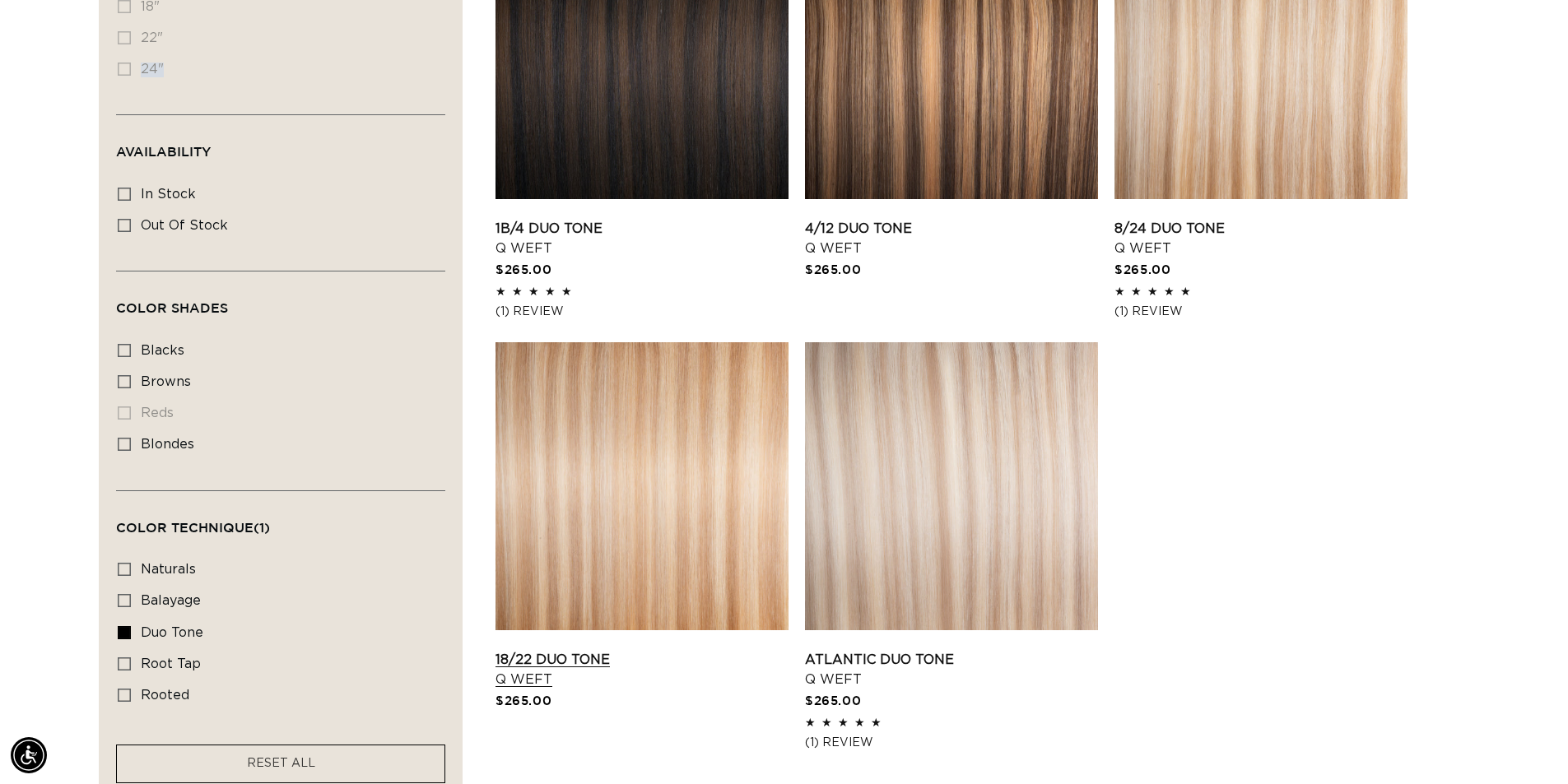
scroll to position [960, 0]
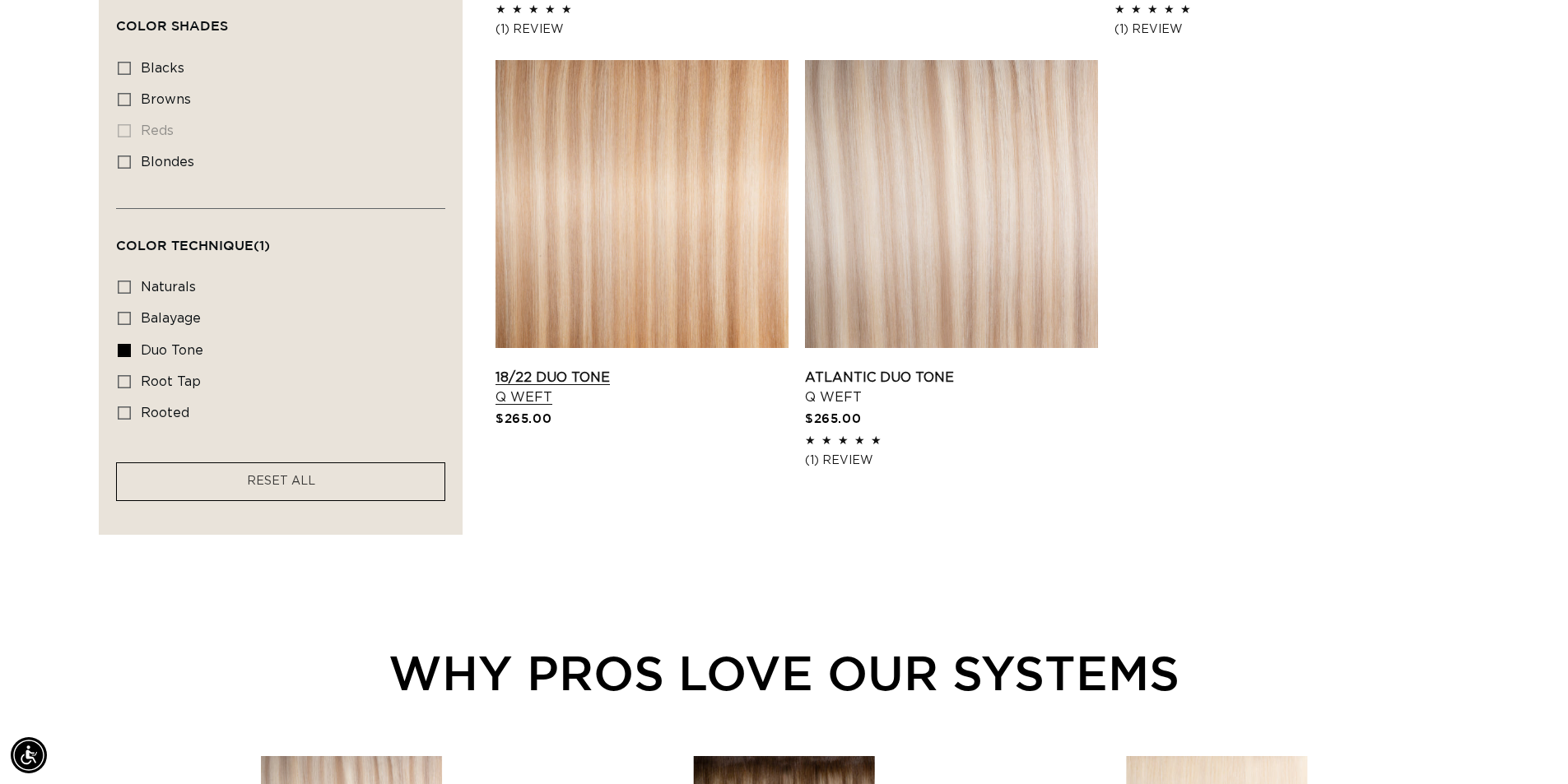
drag, startPoint x: 554, startPoint y: 379, endPoint x: 596, endPoint y: 383, distance: 42.2
click at [555, 379] on link "18/22 Duo Tone Q Weft" at bounding box center [642, 387] width 293 height 40
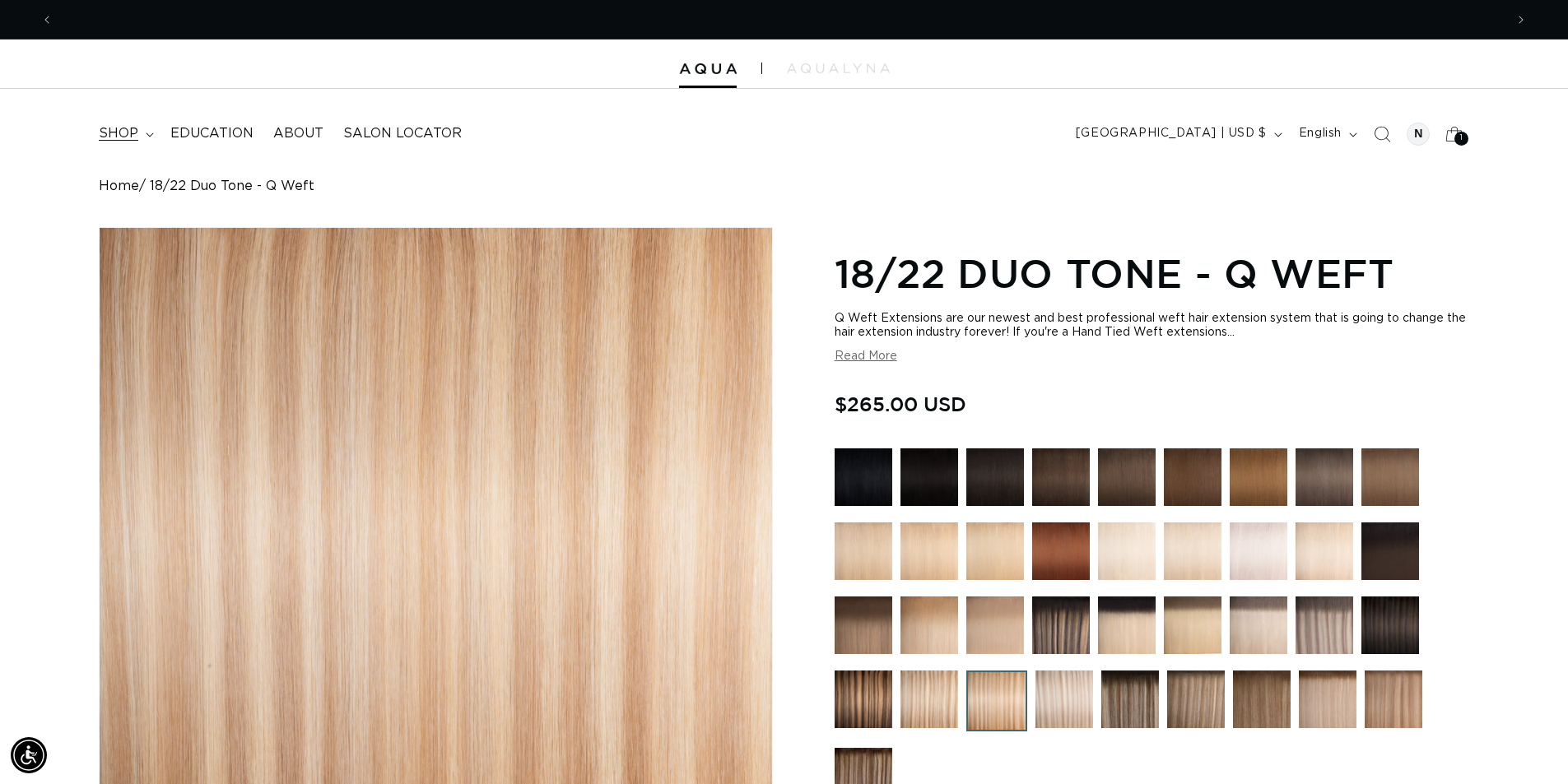
scroll to position [0, 1451]
click at [128, 130] on span "shop" at bounding box center [119, 133] width 40 height 17
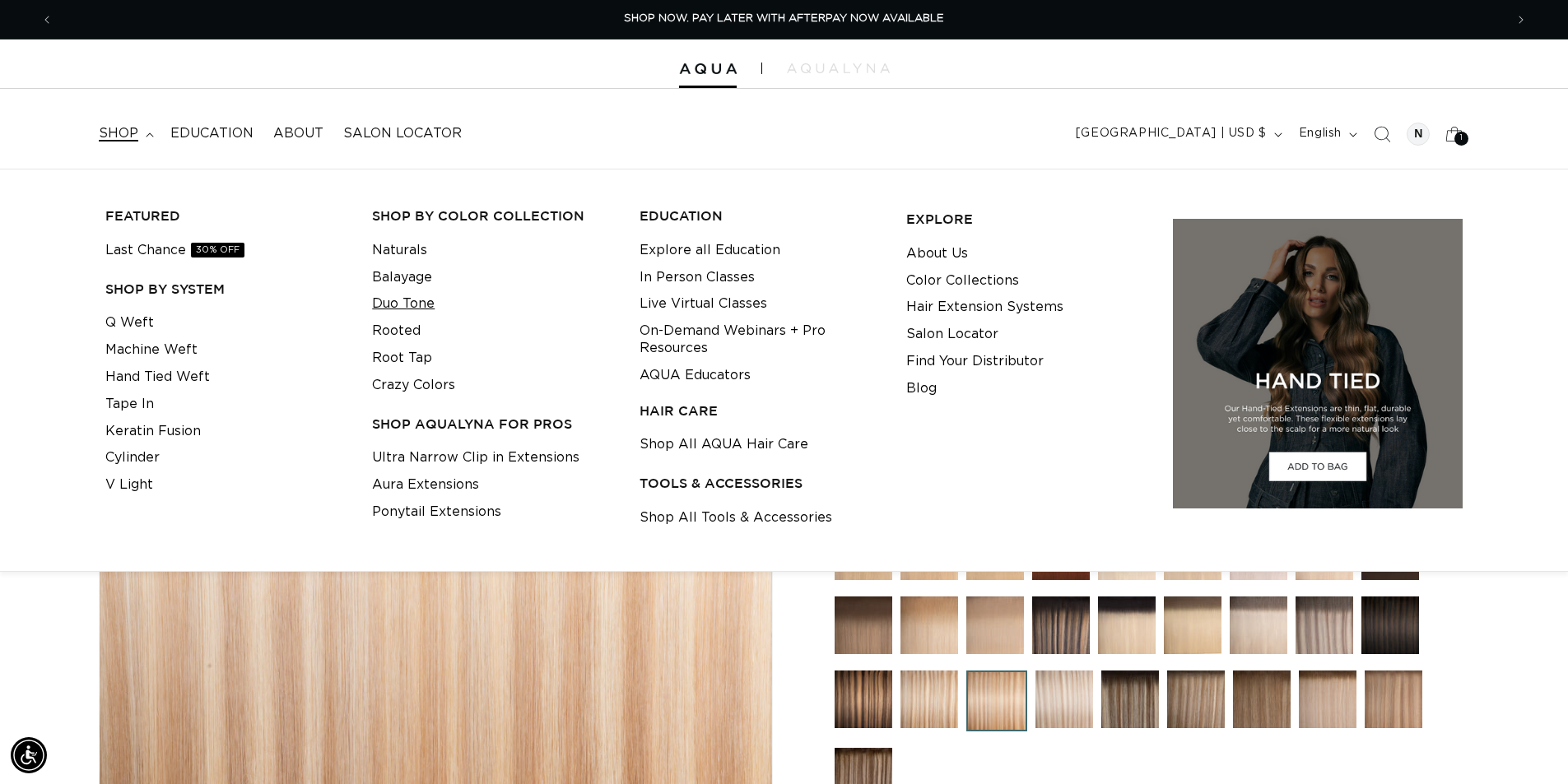
click at [411, 299] on link "Duo Tone" at bounding box center [403, 304] width 63 height 27
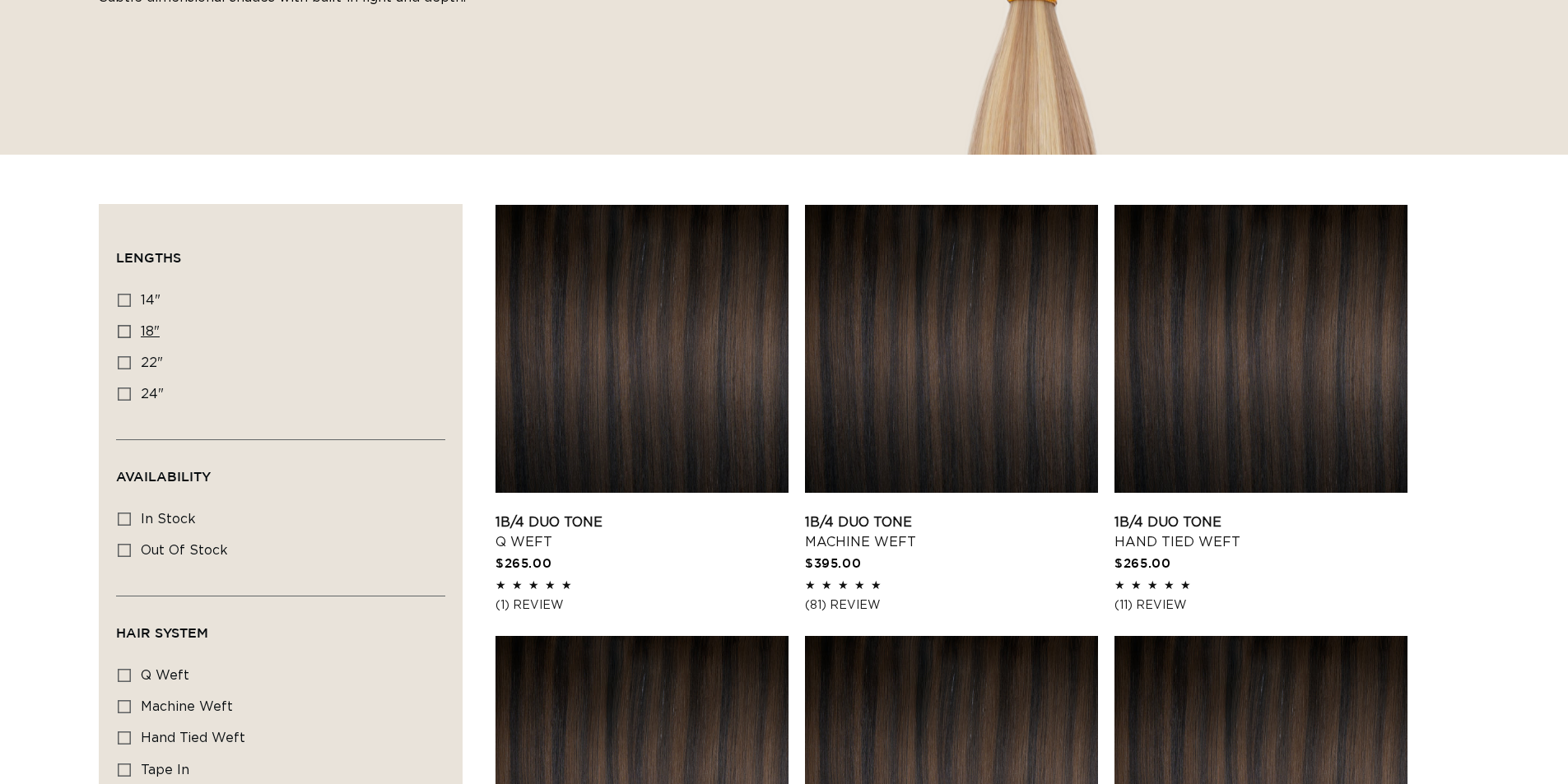
click at [123, 328] on icon at bounding box center [124, 331] width 14 height 14
click at [123, 328] on input "18" 18" (25 products)" at bounding box center [124, 331] width 14 height 14
checkbox input "true"
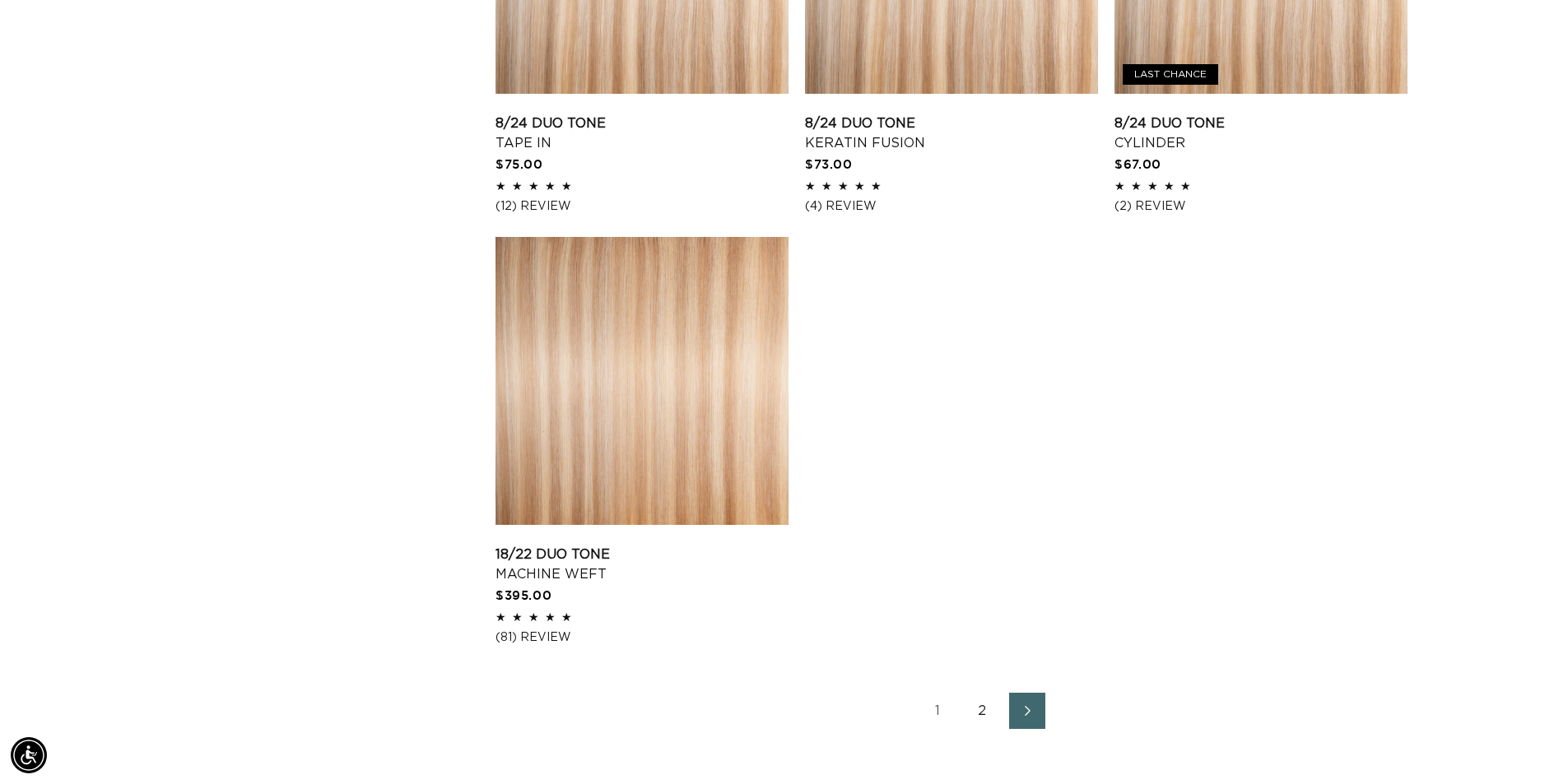
scroll to position [2687, 0]
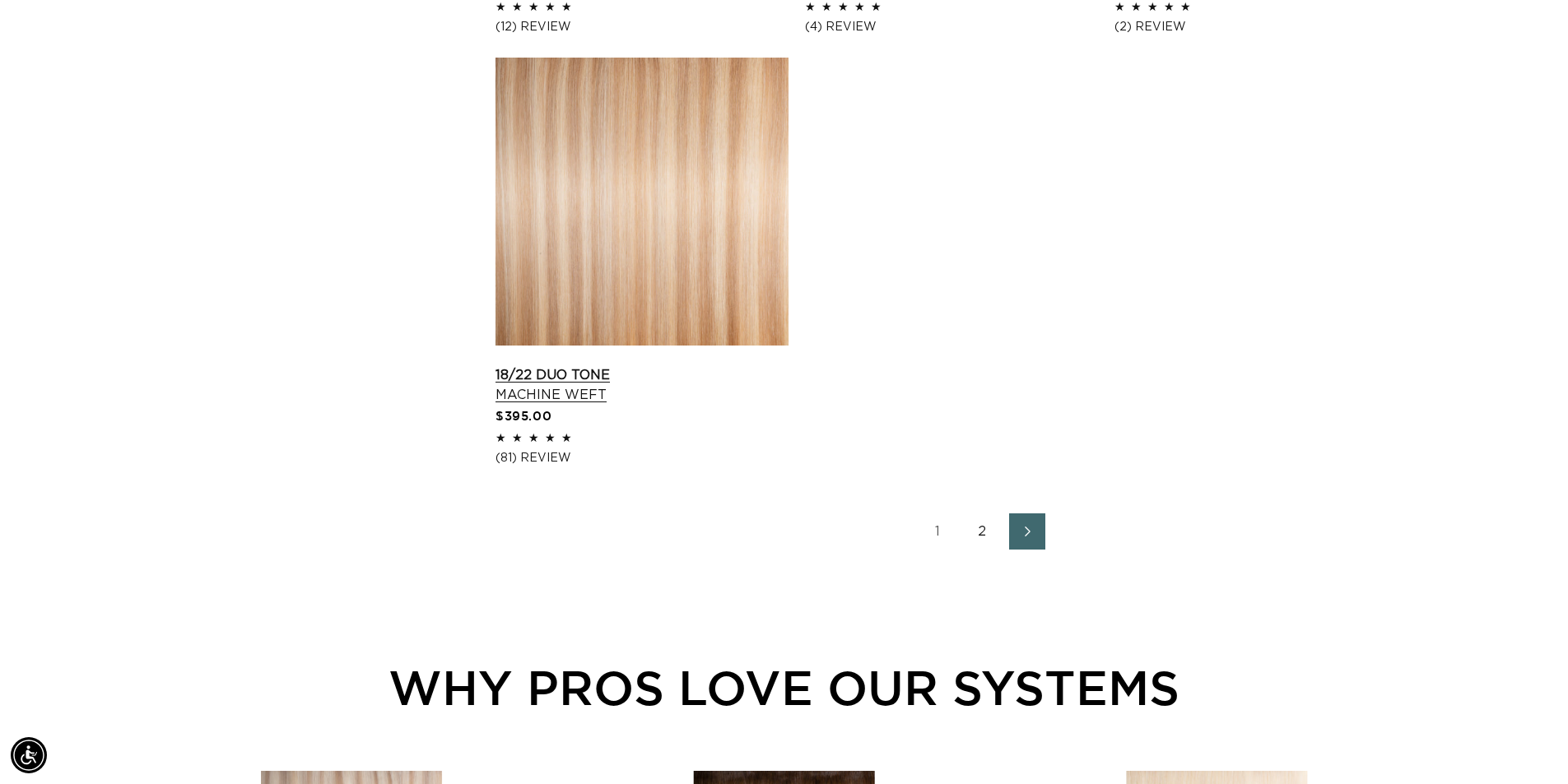
click at [631, 365] on link "18/22 Duo Tone Machine Weft" at bounding box center [642, 385] width 293 height 40
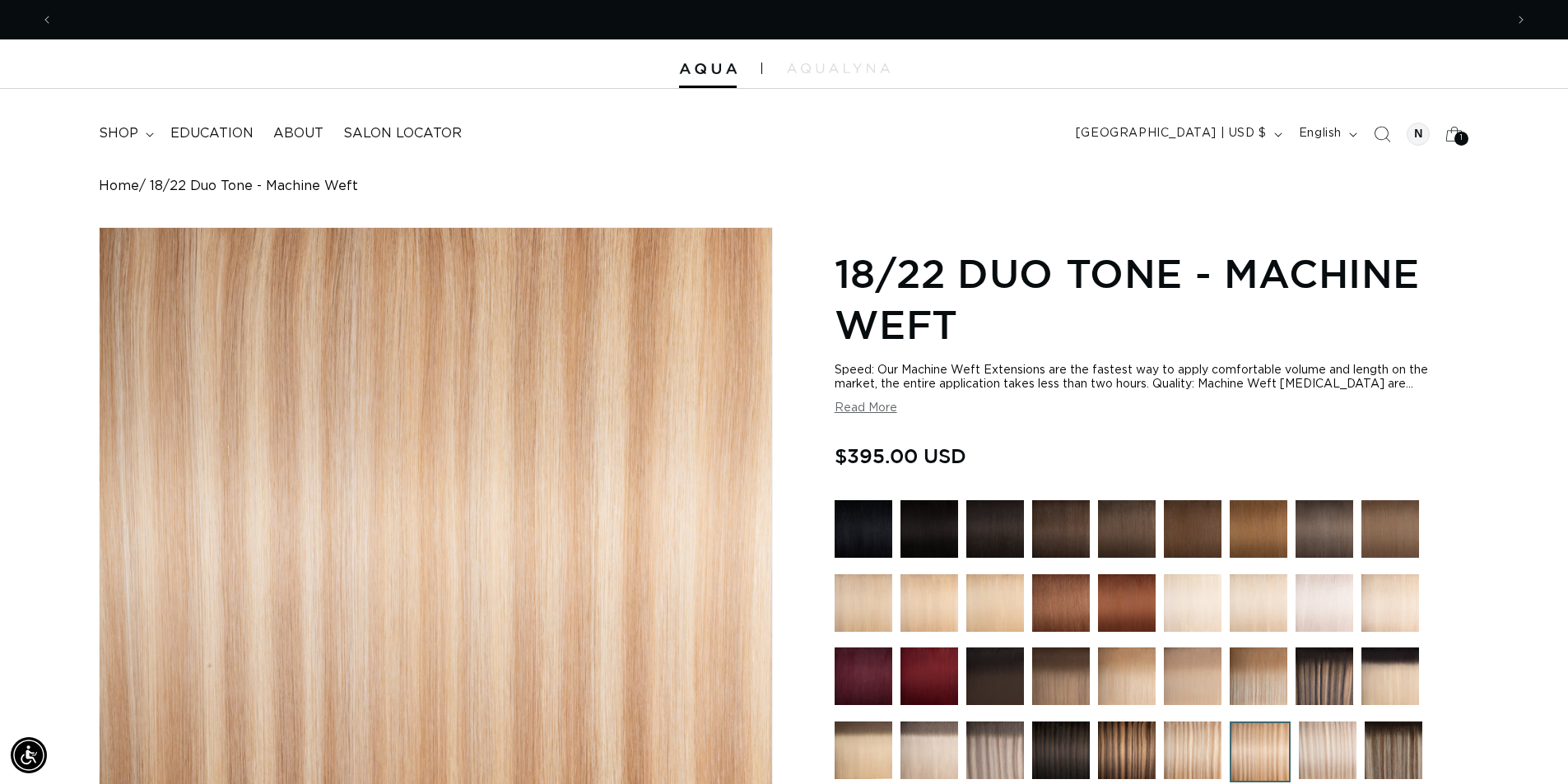
scroll to position [0, 2902]
click at [111, 128] on span "shop" at bounding box center [119, 133] width 40 height 17
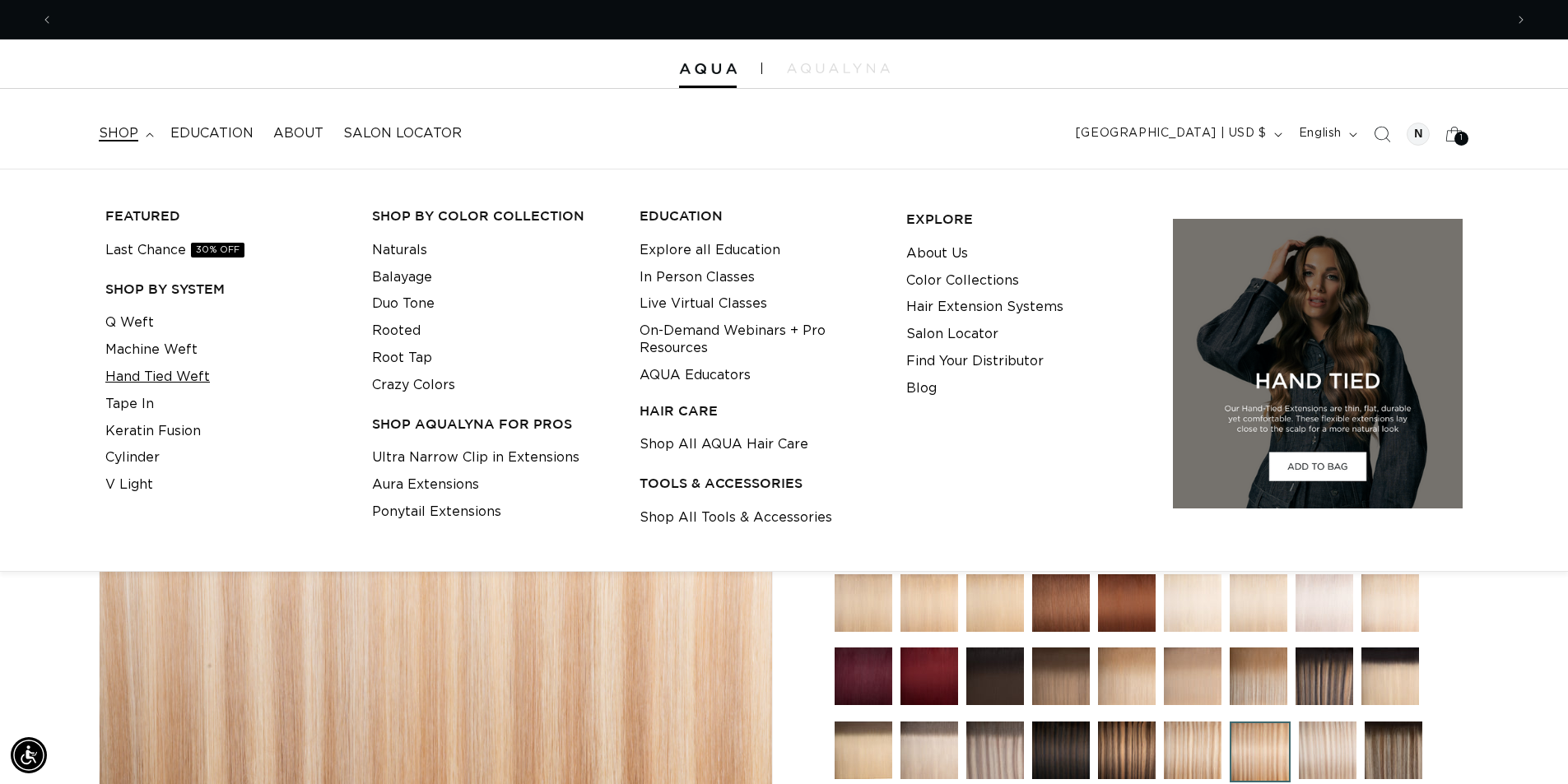
click at [127, 377] on link "Hand Tied Weft" at bounding box center [157, 377] width 104 height 27
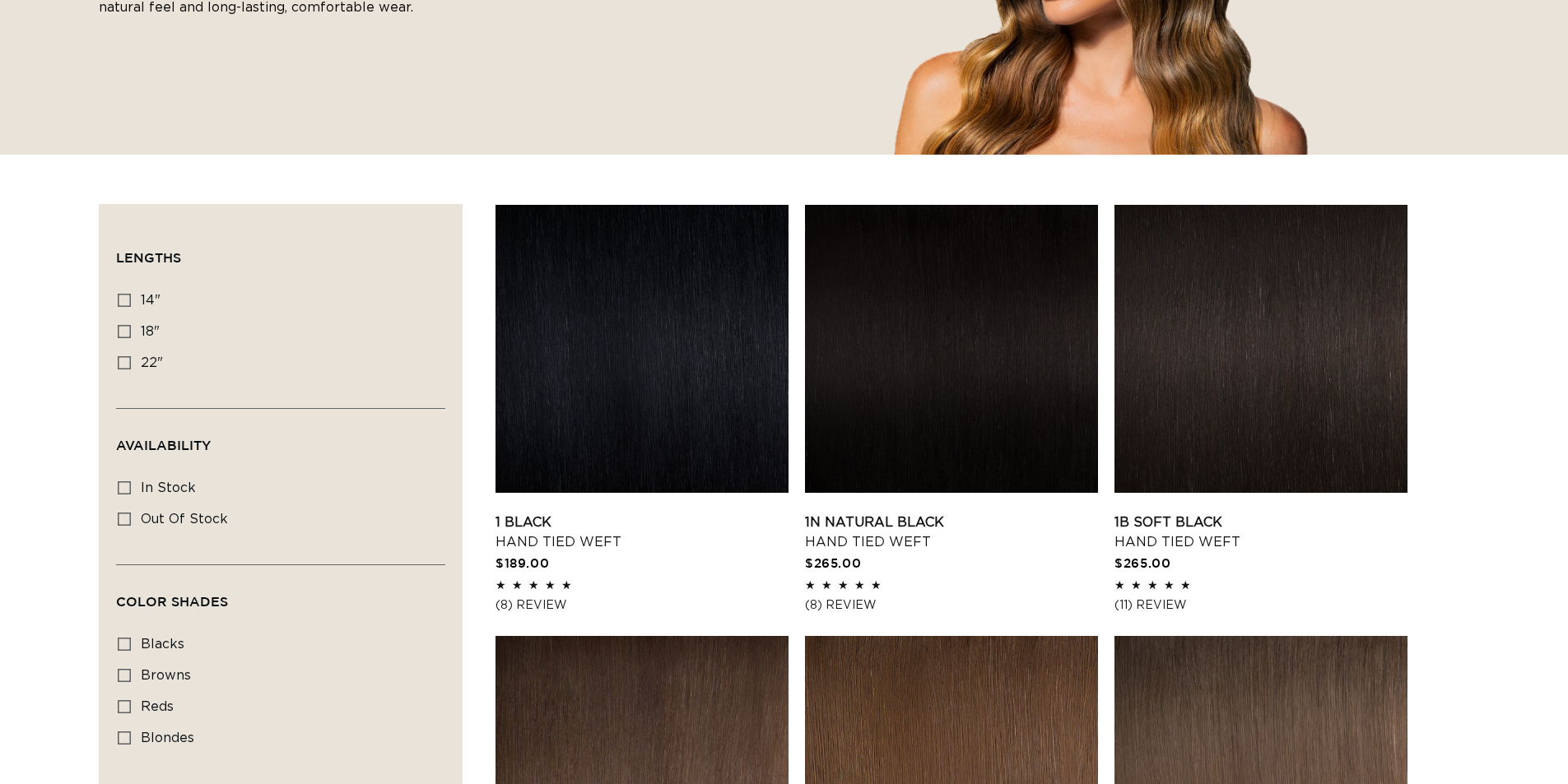
click at [122, 329] on icon at bounding box center [124, 331] width 14 height 14
click at [122, 329] on input "18" 18" (35 products)" at bounding box center [124, 331] width 14 height 14
checkbox input "true"
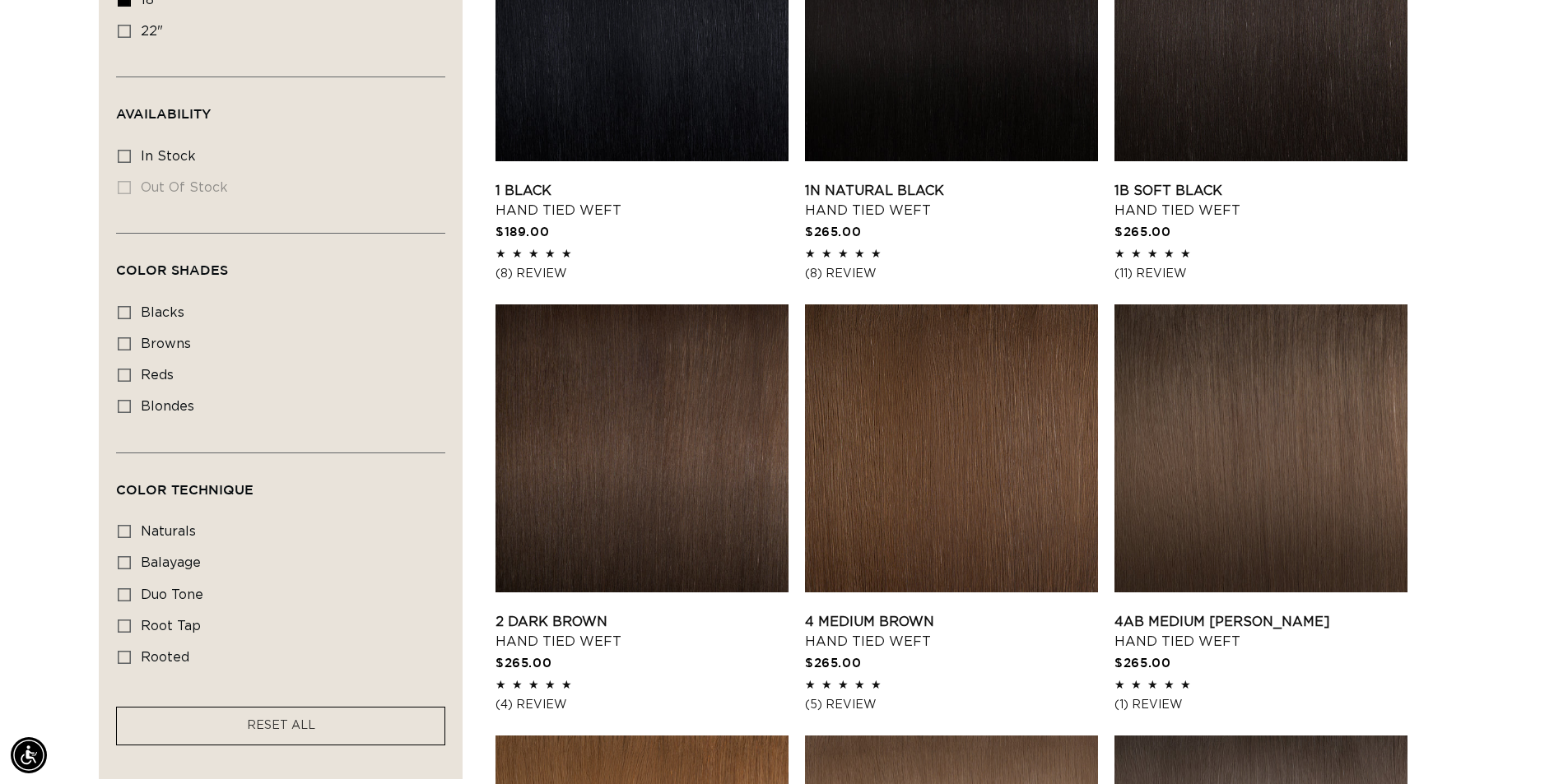
scroll to position [818, 0]
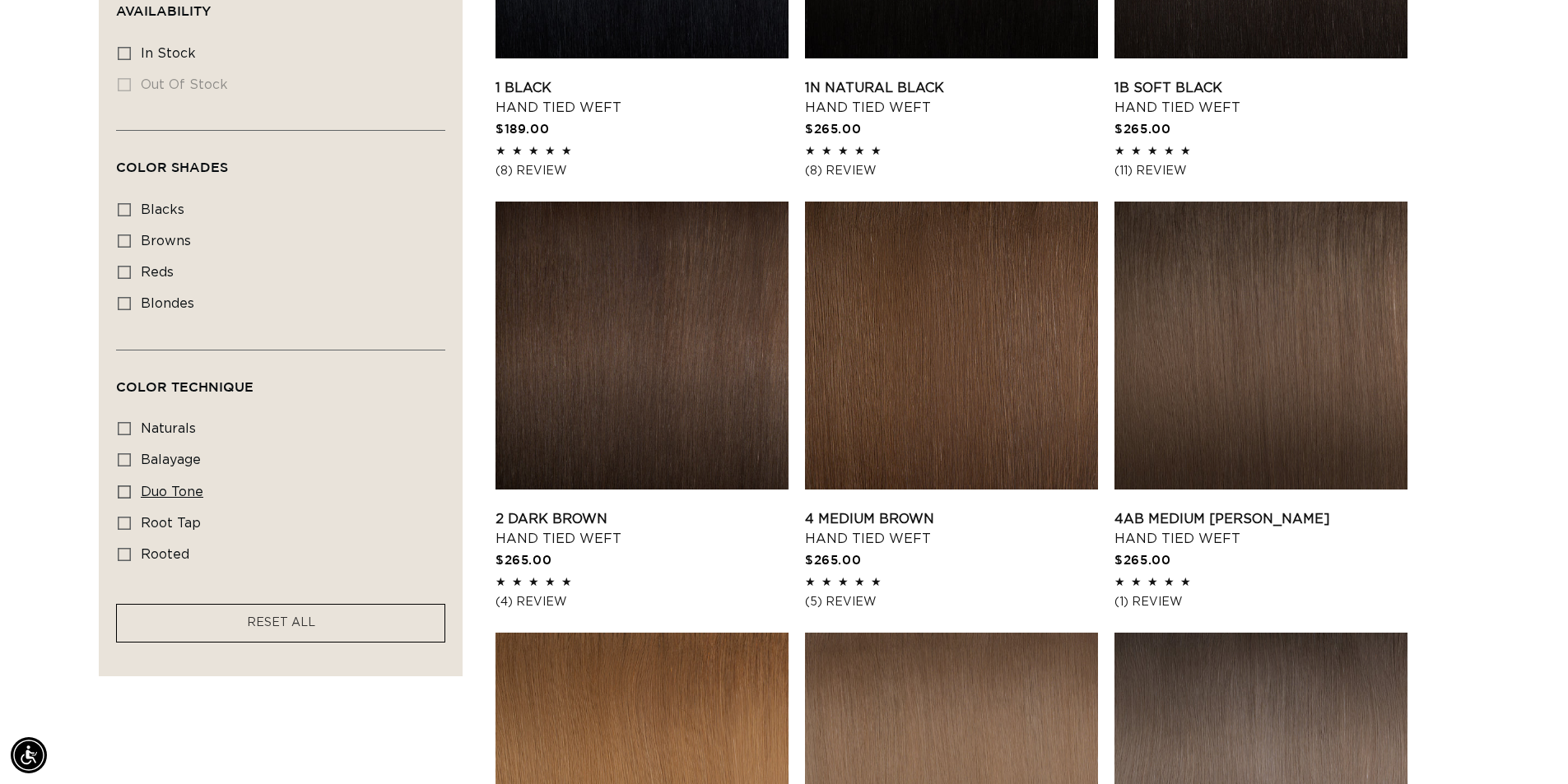
click at [128, 488] on icon at bounding box center [124, 492] width 14 height 14
click at [128, 488] on input "duo tone duo tone (5 products)" at bounding box center [124, 492] width 14 height 14
checkbox input "true"
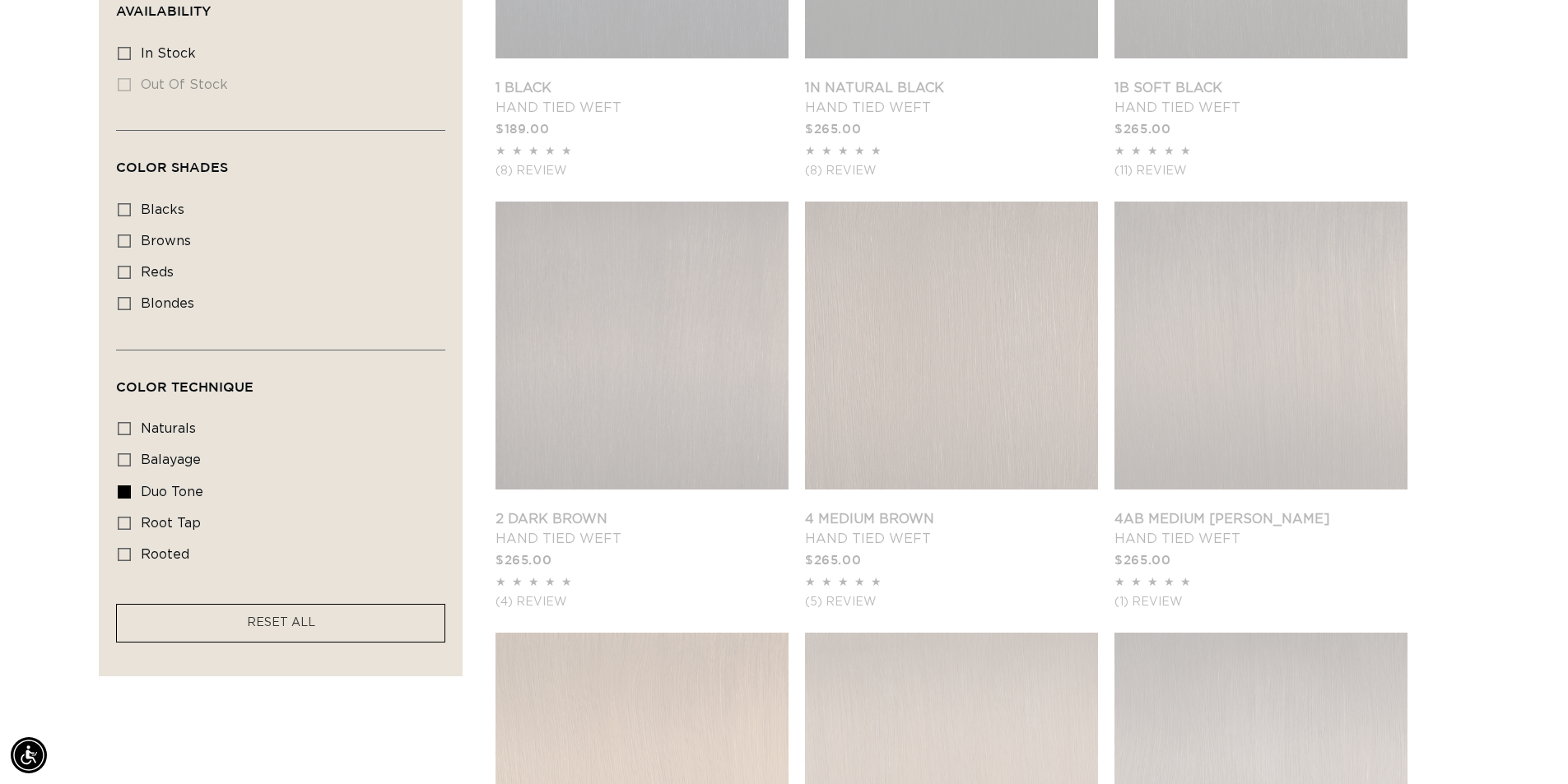
scroll to position [0, 2902]
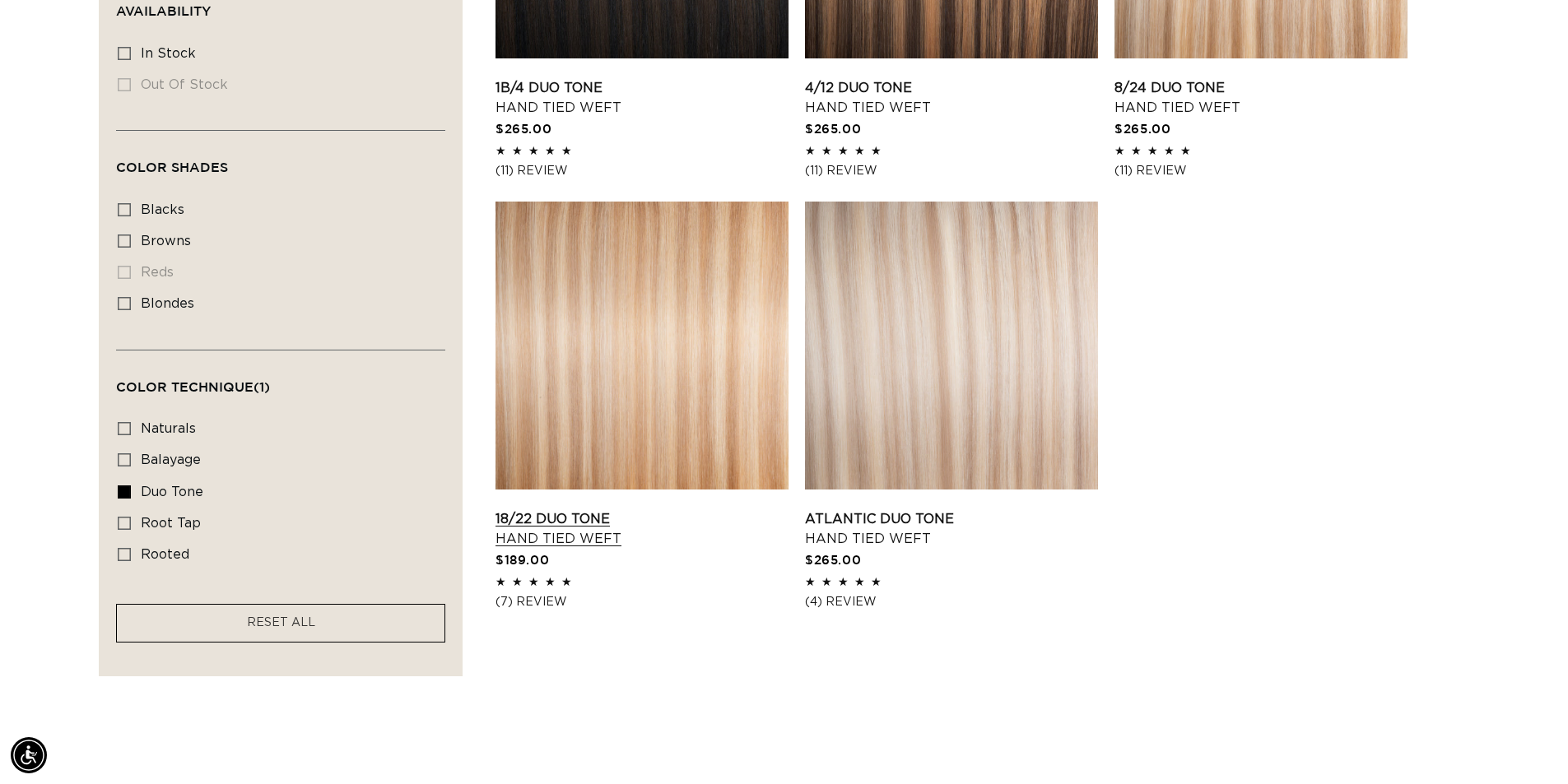
click at [549, 529] on link "18/22 Duo Tone Hand Tied Weft" at bounding box center [642, 529] width 293 height 40
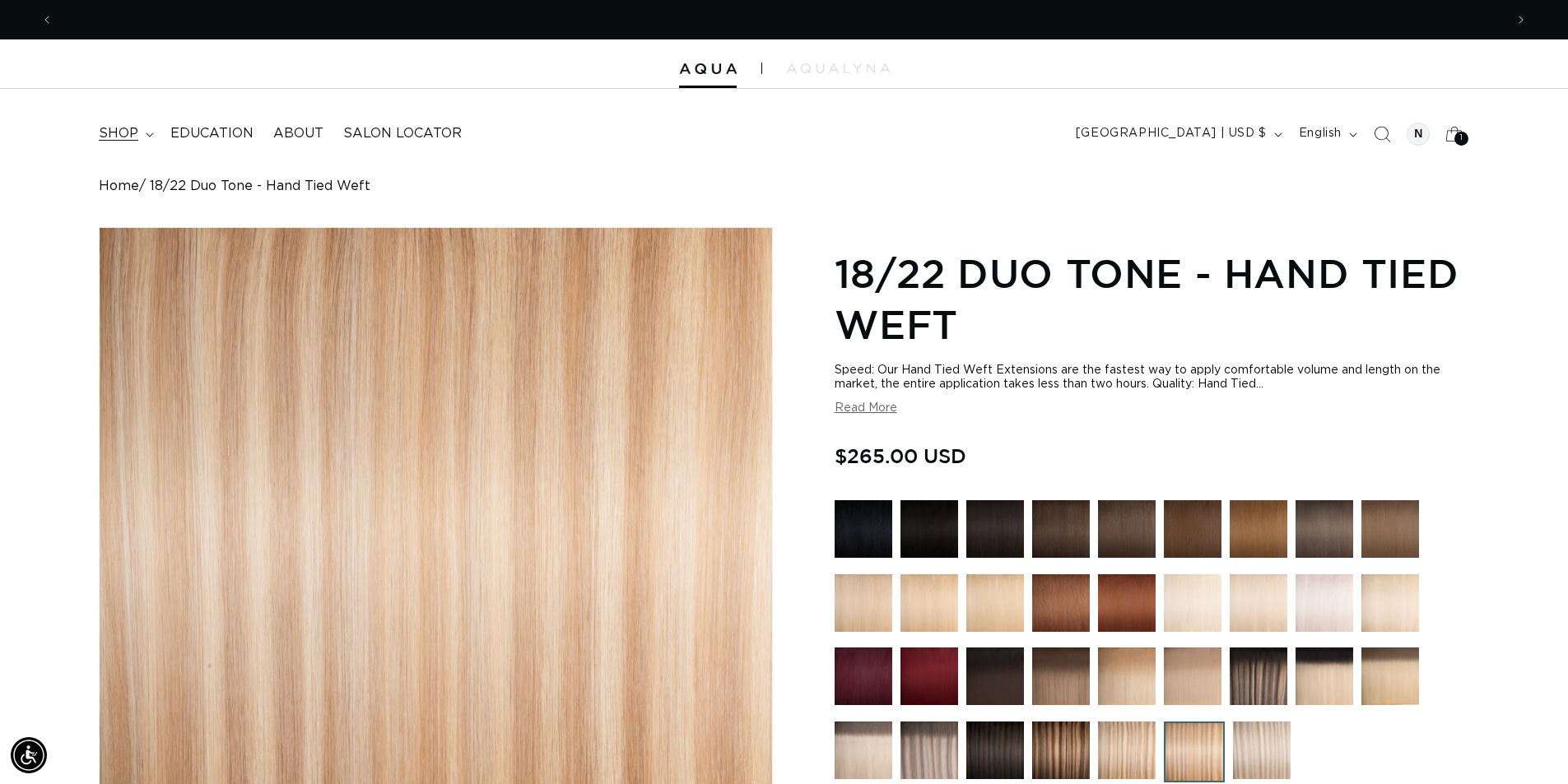
scroll to position [0, 1451]
click at [115, 138] on span "shop" at bounding box center [119, 133] width 40 height 17
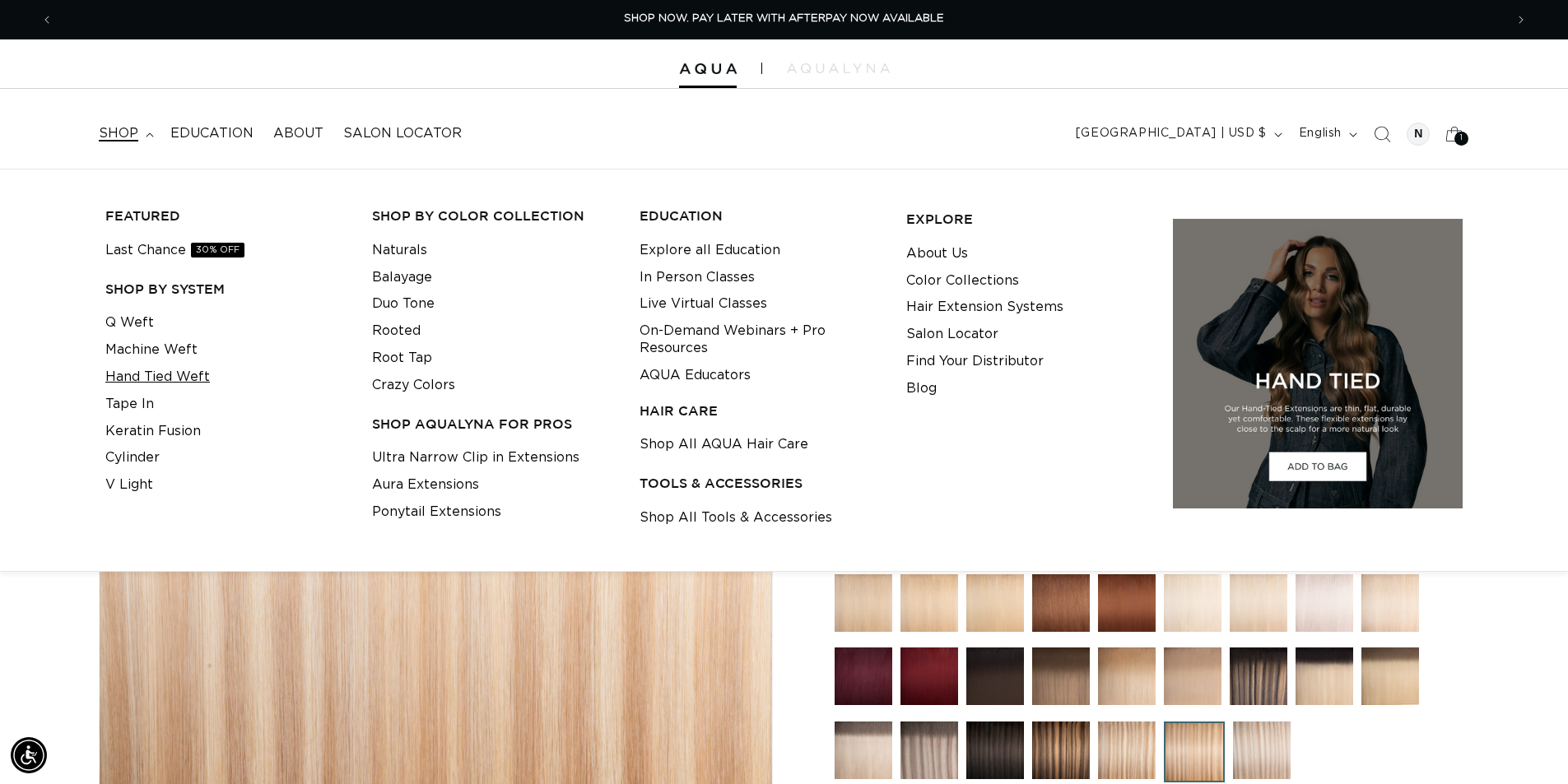
click at [138, 374] on link "Hand Tied Weft" at bounding box center [157, 377] width 104 height 27
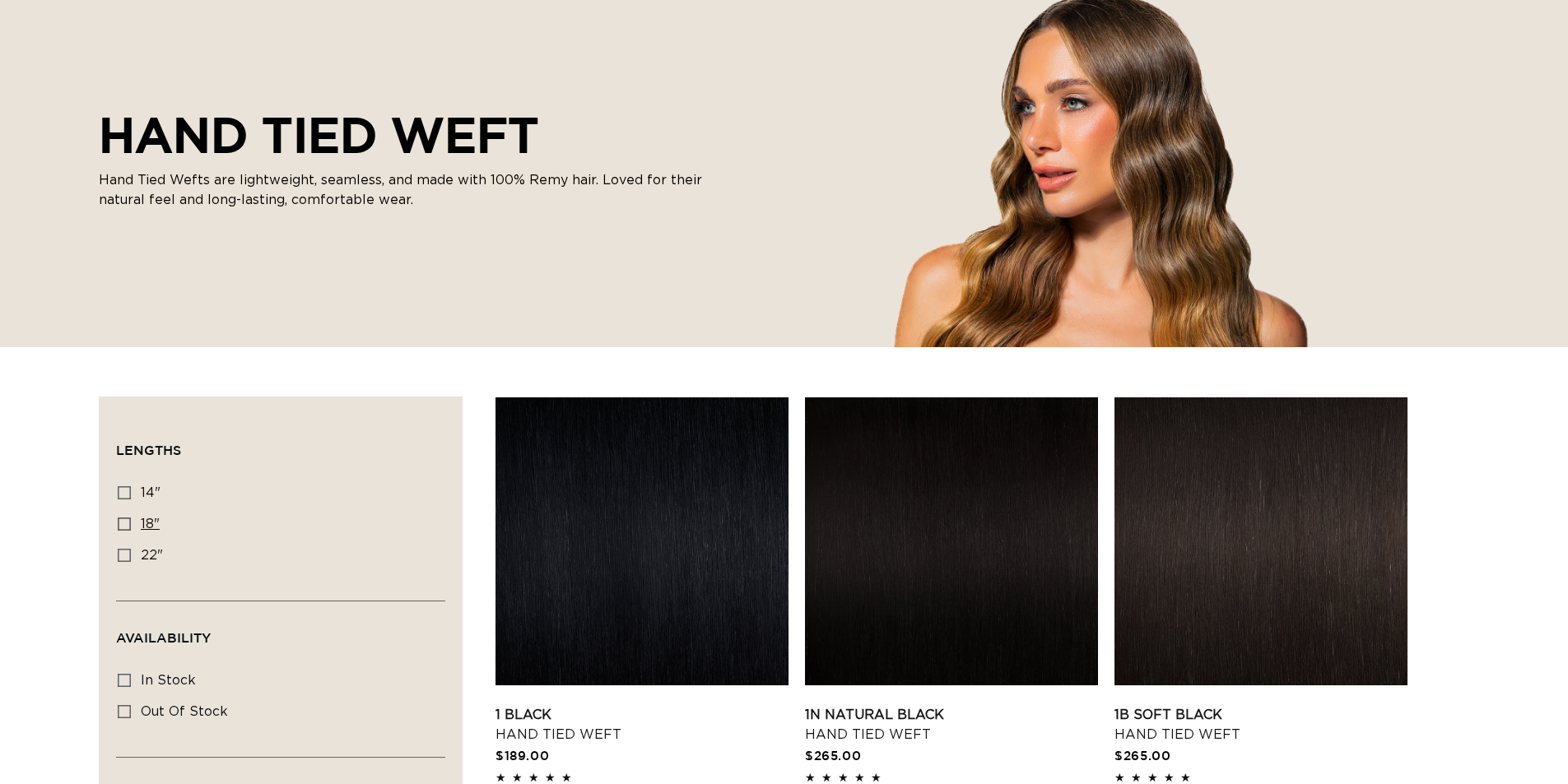
click at [127, 522] on icon at bounding box center [124, 524] width 14 height 14
click at [127, 522] on input "18" 18" (35 products)" at bounding box center [124, 524] width 14 height 14
checkbox input "true"
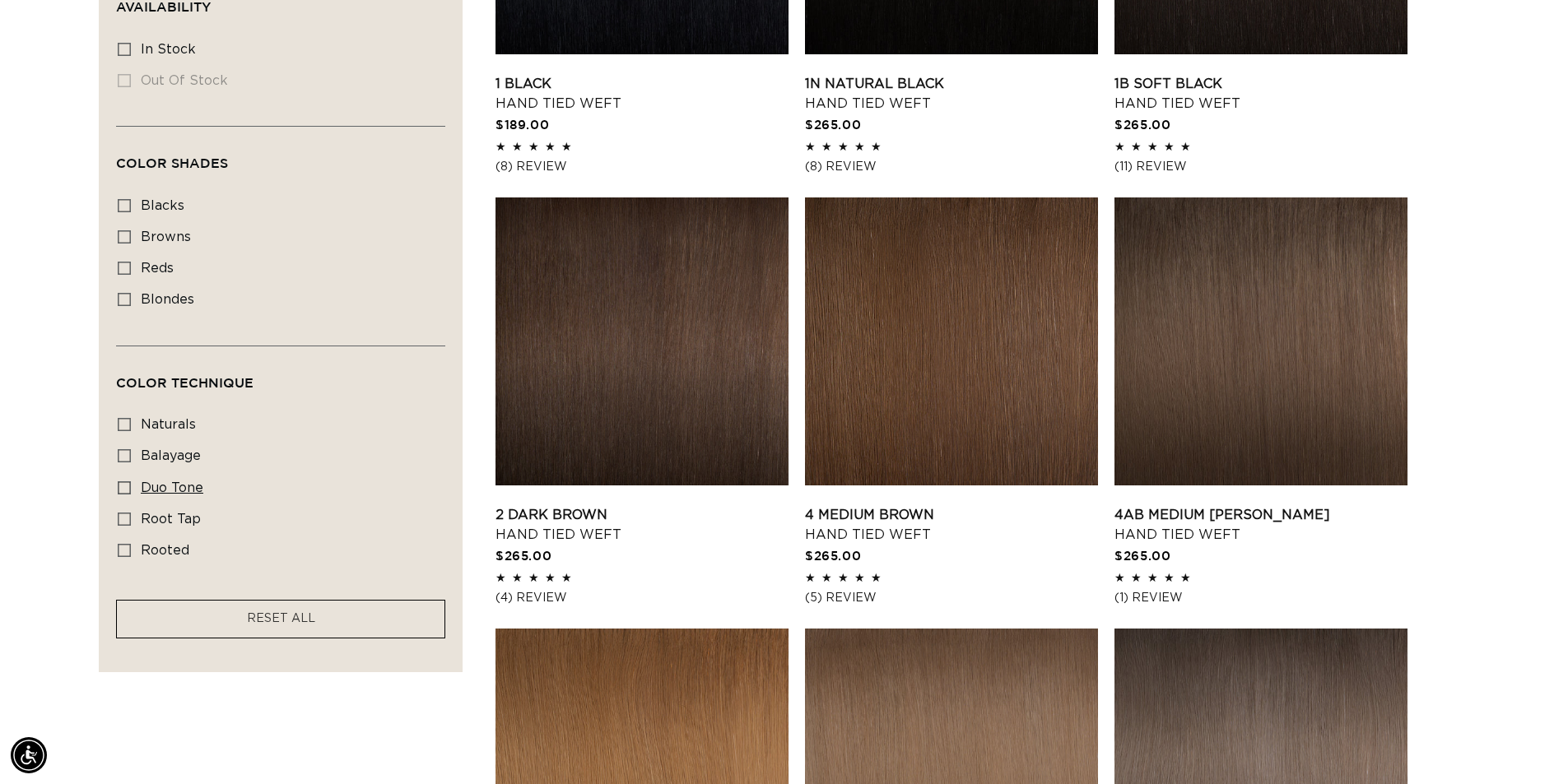
click at [121, 485] on icon at bounding box center [124, 487] width 14 height 14
click at [121, 485] on input "duo tone duo tone (5 products)" at bounding box center [124, 487] width 14 height 14
checkbox input "true"
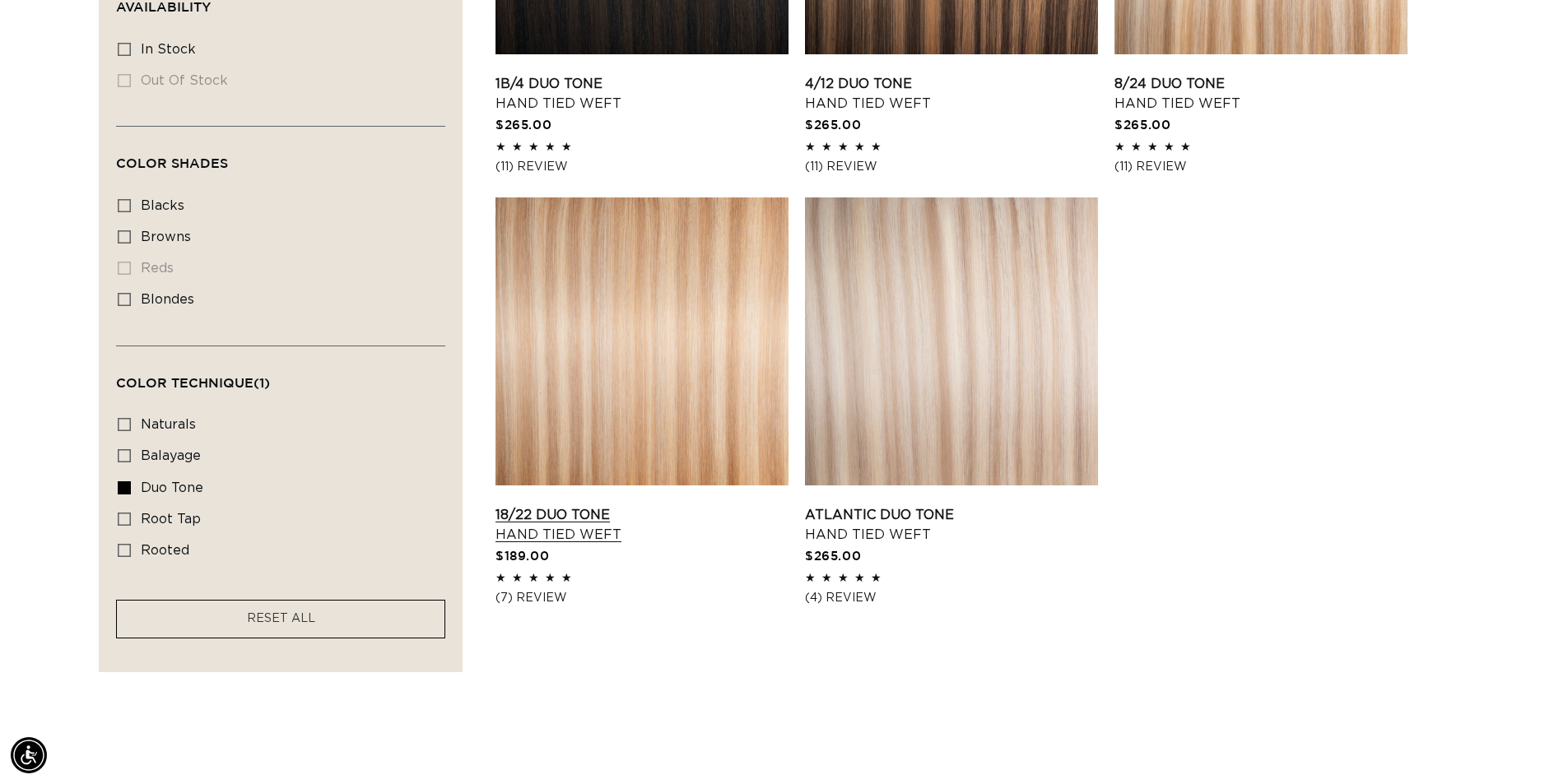
scroll to position [0, 1451]
click at [571, 532] on link "18/22 Duo Tone Hand Tied Weft" at bounding box center [642, 525] width 293 height 40
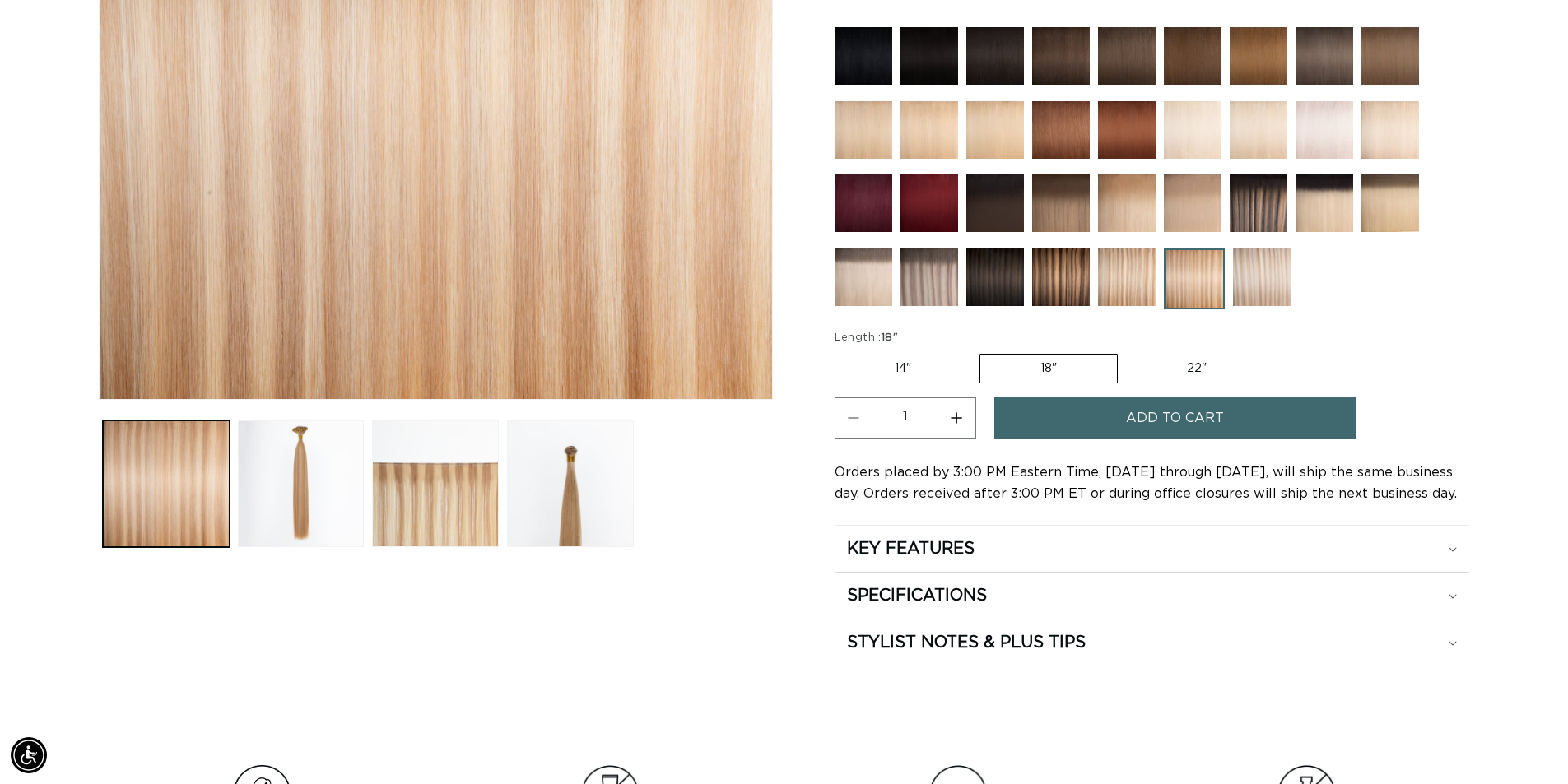
scroll to position [576, 0]
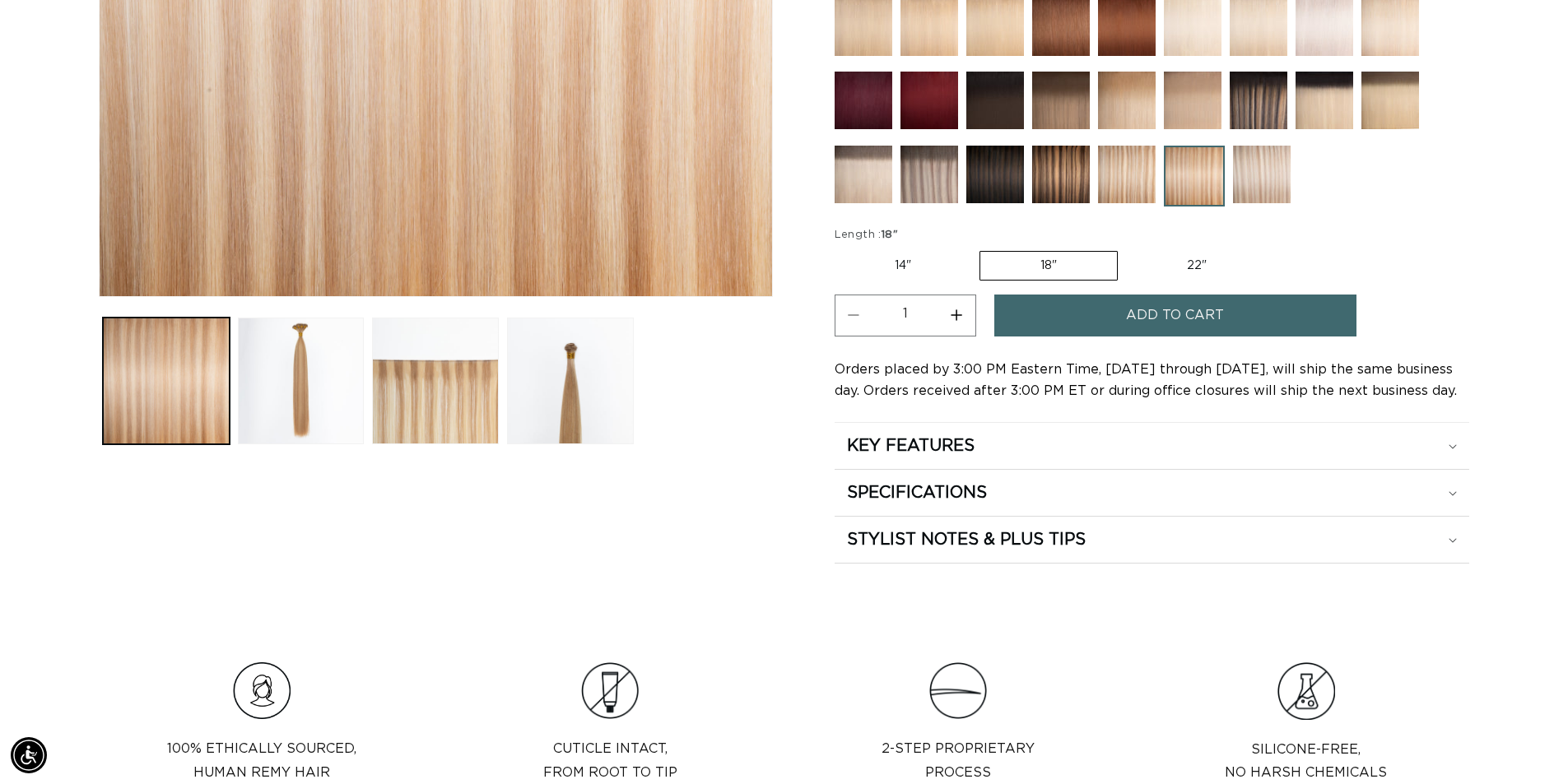
click at [1158, 313] on span "Add to cart" at bounding box center [1175, 316] width 98 height 42
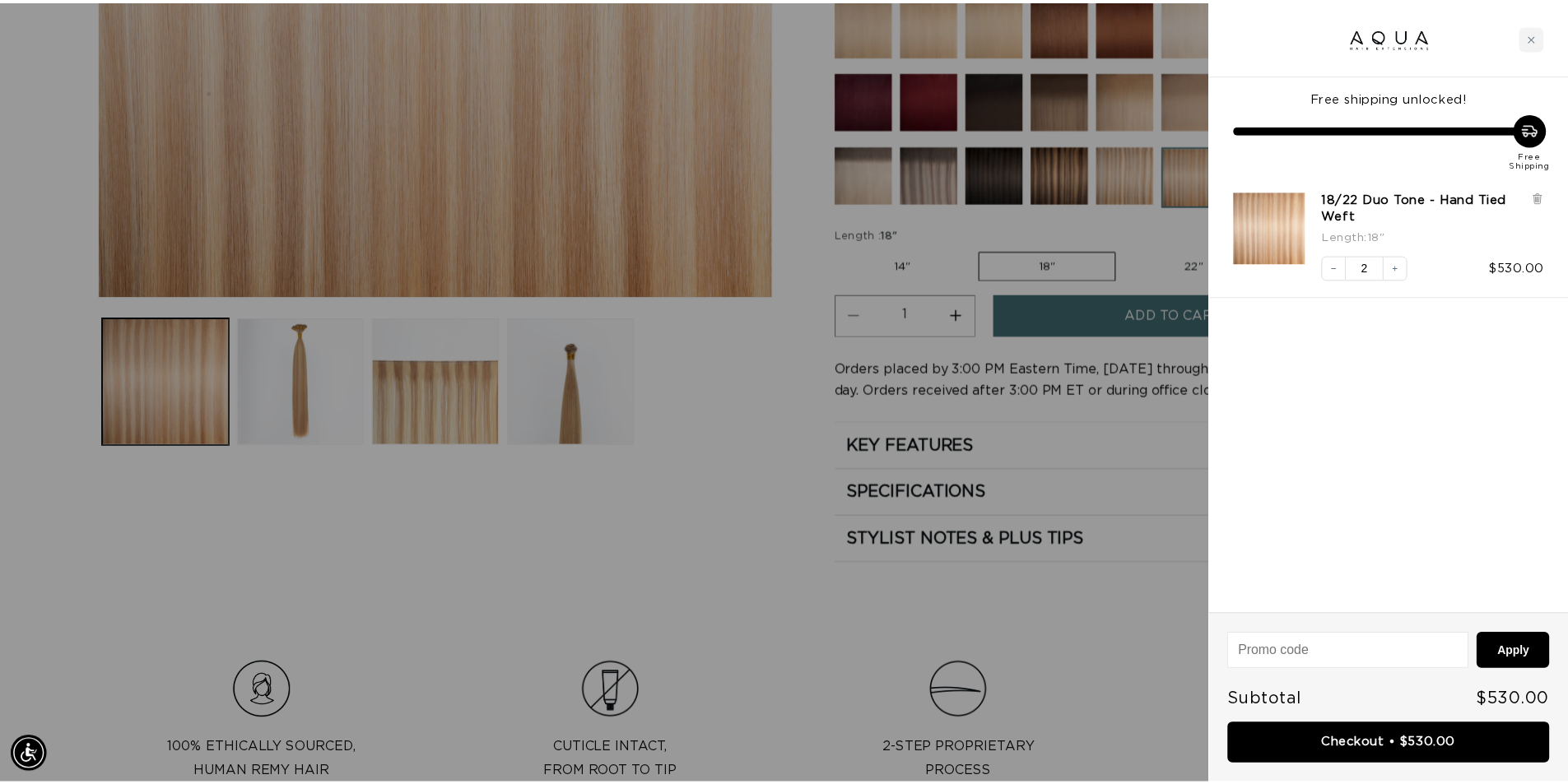
scroll to position [0, 0]
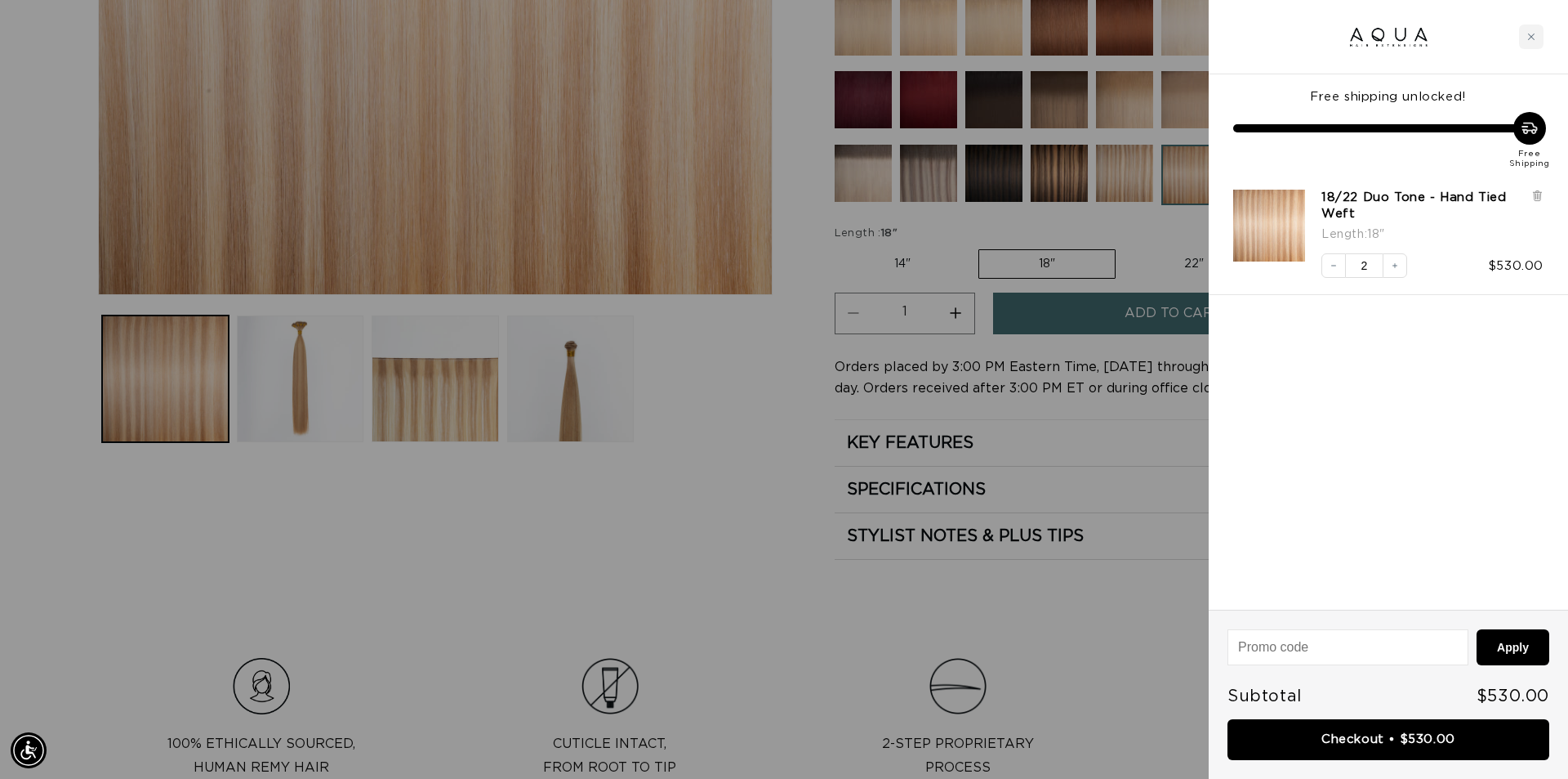
click at [625, 527] on div at bounding box center [784, 390] width 1568 height 779
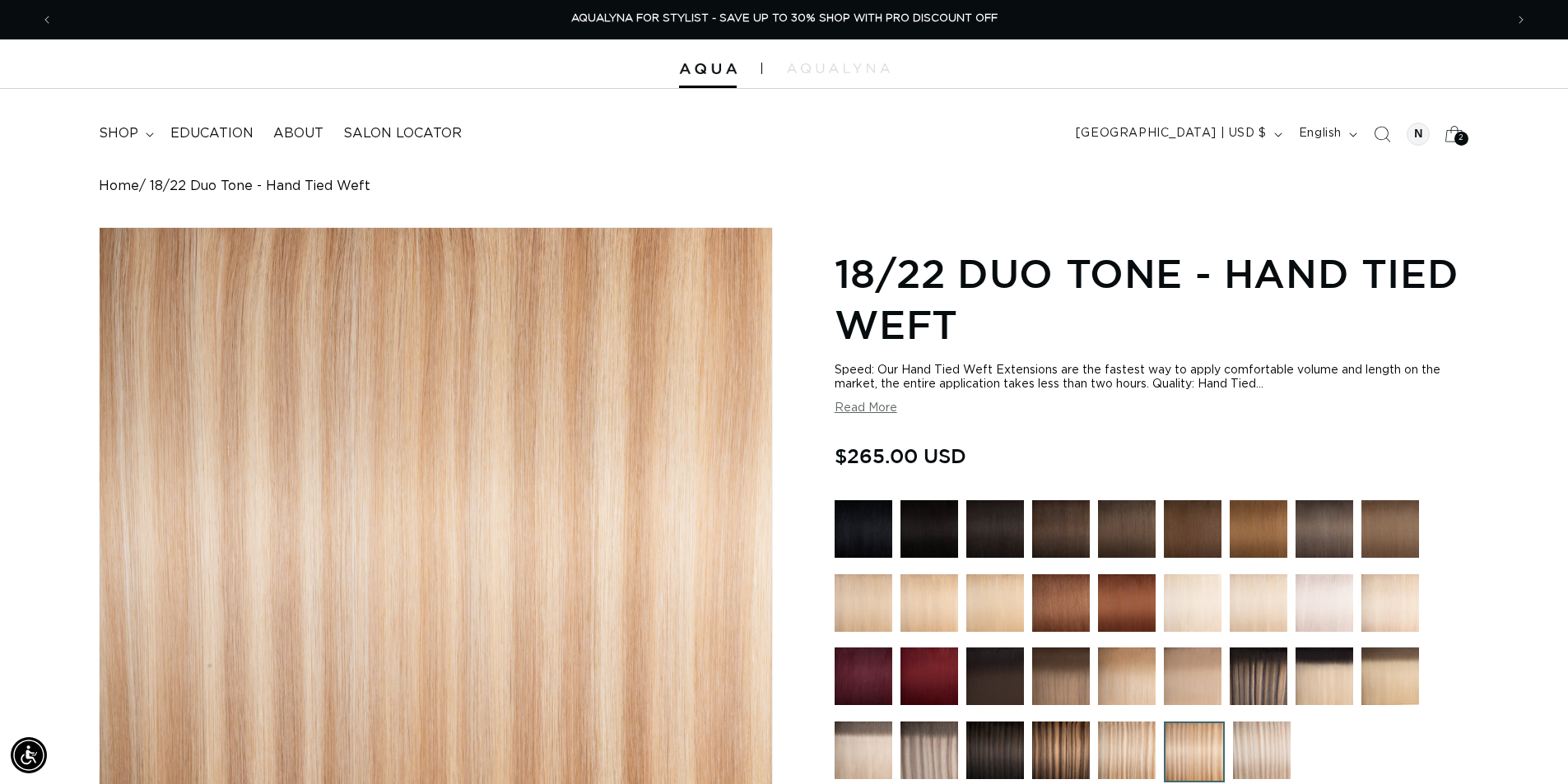
click at [1456, 135] on div "2 2" at bounding box center [1461, 138] width 14 height 14
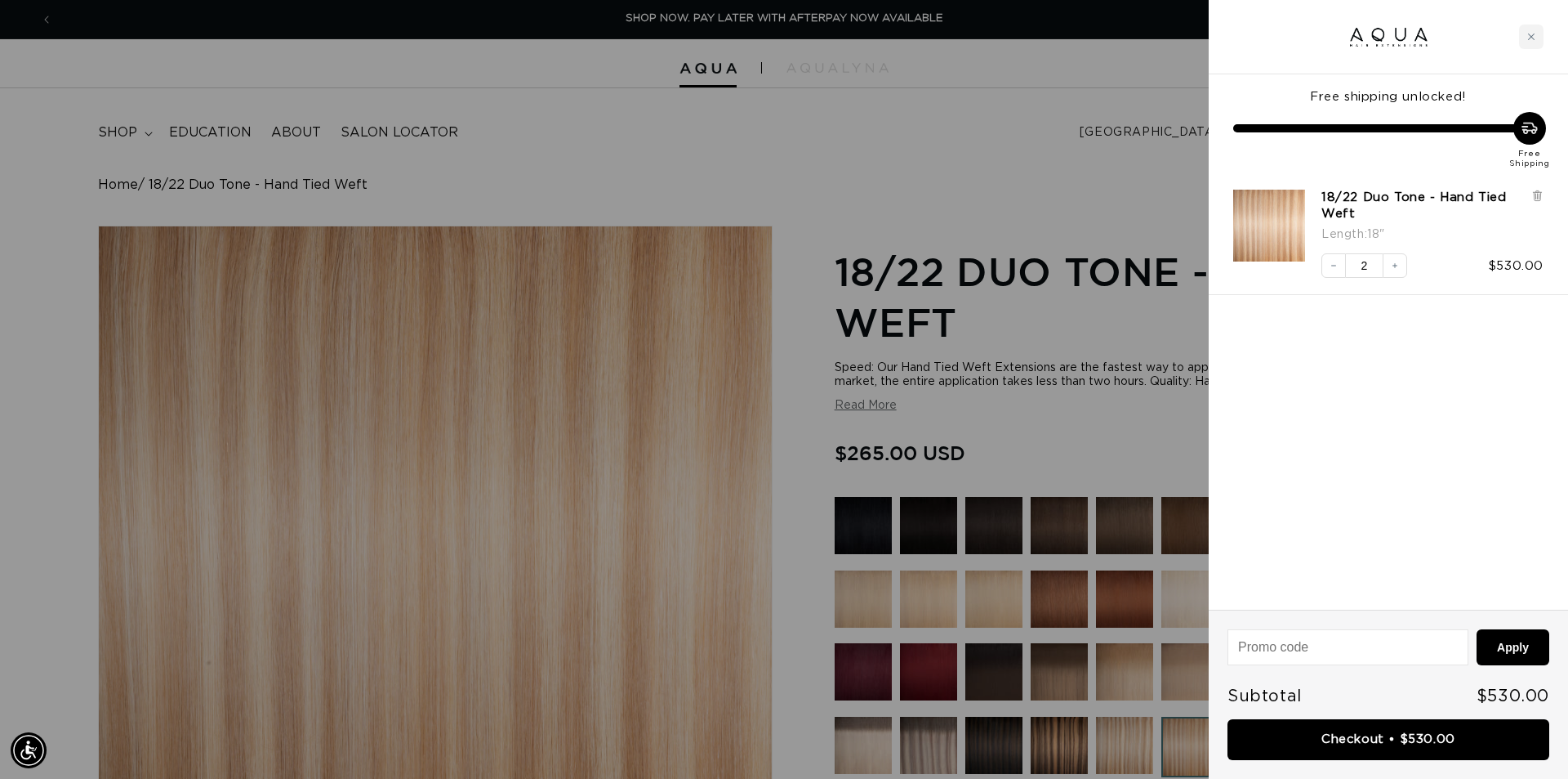
drag, startPoint x: 857, startPoint y: 164, endPoint x: 837, endPoint y: 156, distance: 21.5
click at [856, 162] on div at bounding box center [784, 390] width 1568 height 779
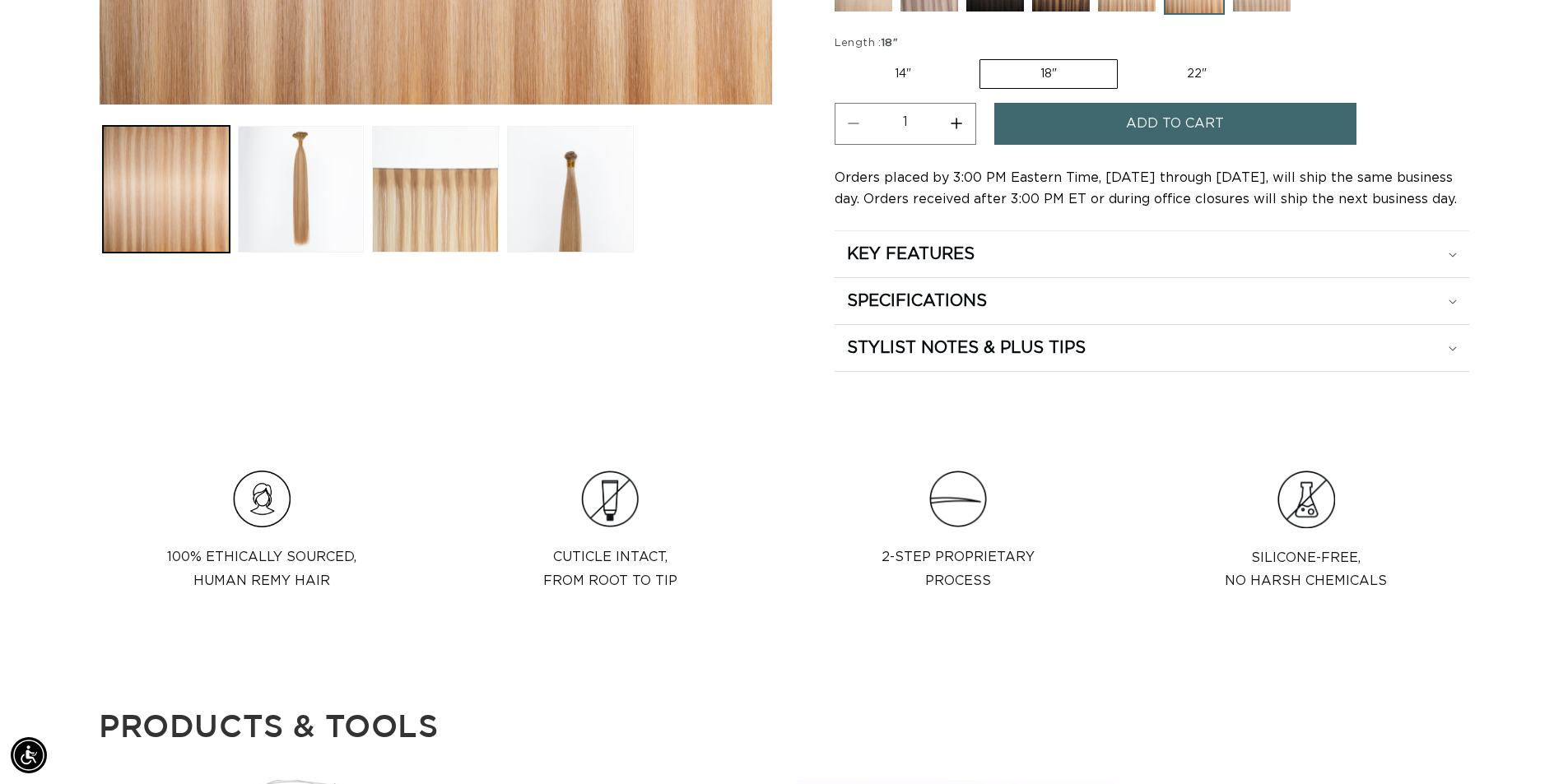
scroll to position [0, 1451]
click at [907, 74] on label "14" Variant sold out or unavailable" at bounding box center [902, 74] width 136 height 28
click at [840, 57] on input "14" Variant sold out or unavailable" at bounding box center [839, 56] width 1 height 1
radio input "true"
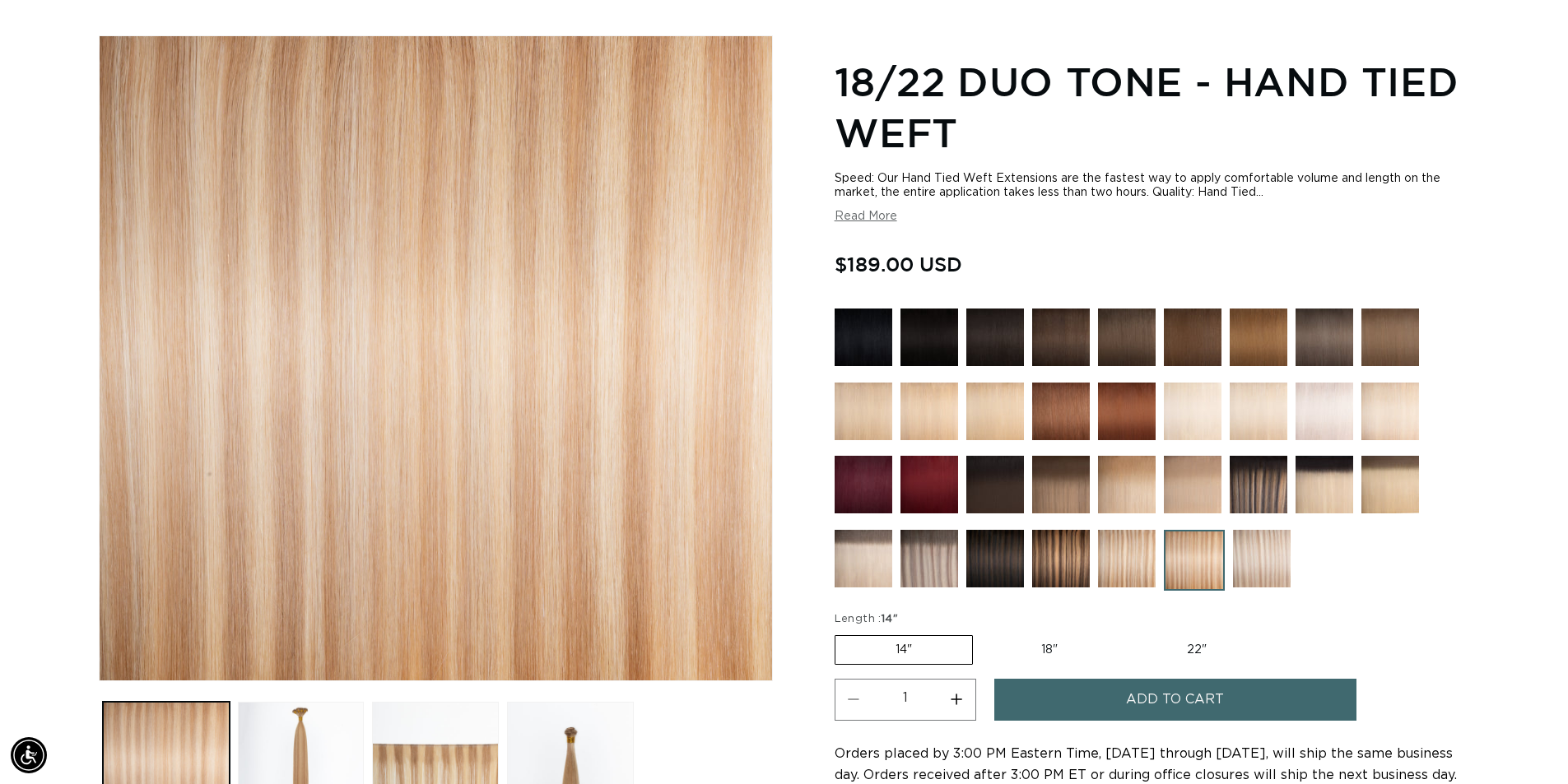
scroll to position [0, 1451]
